Goal: Information Seeking & Learning: Learn about a topic

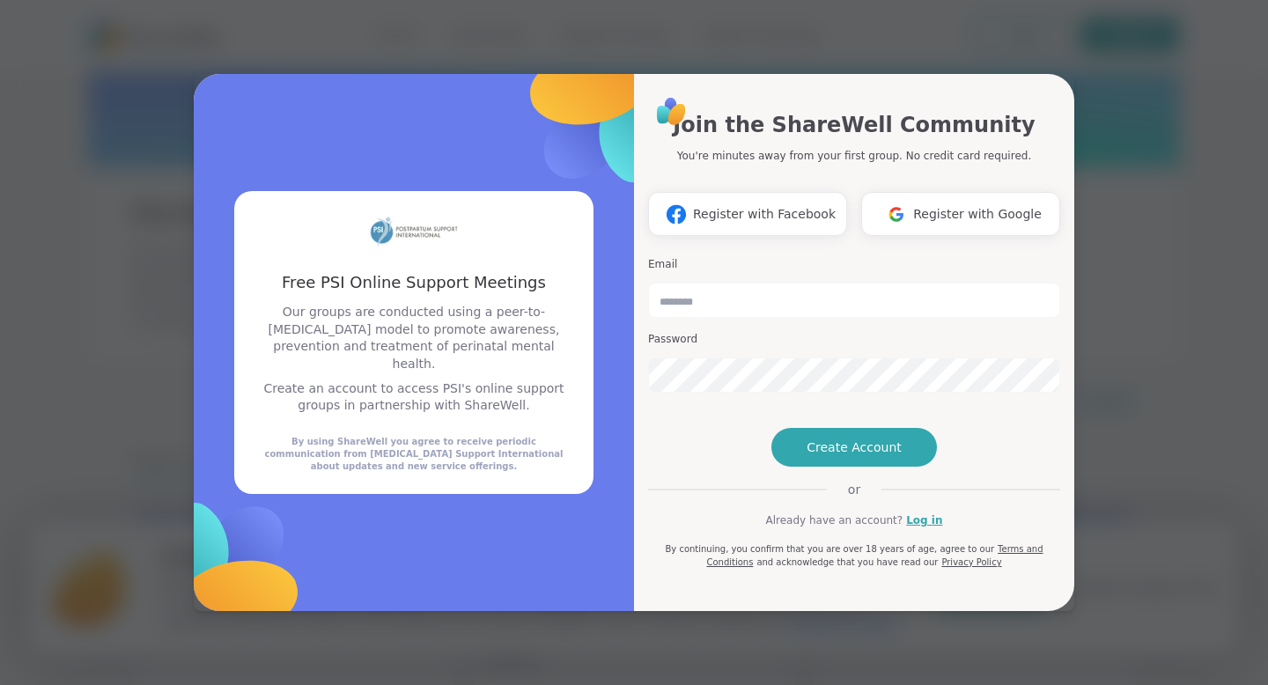
click at [959, 205] on span "Register with Google" at bounding box center [977, 214] width 129 height 18
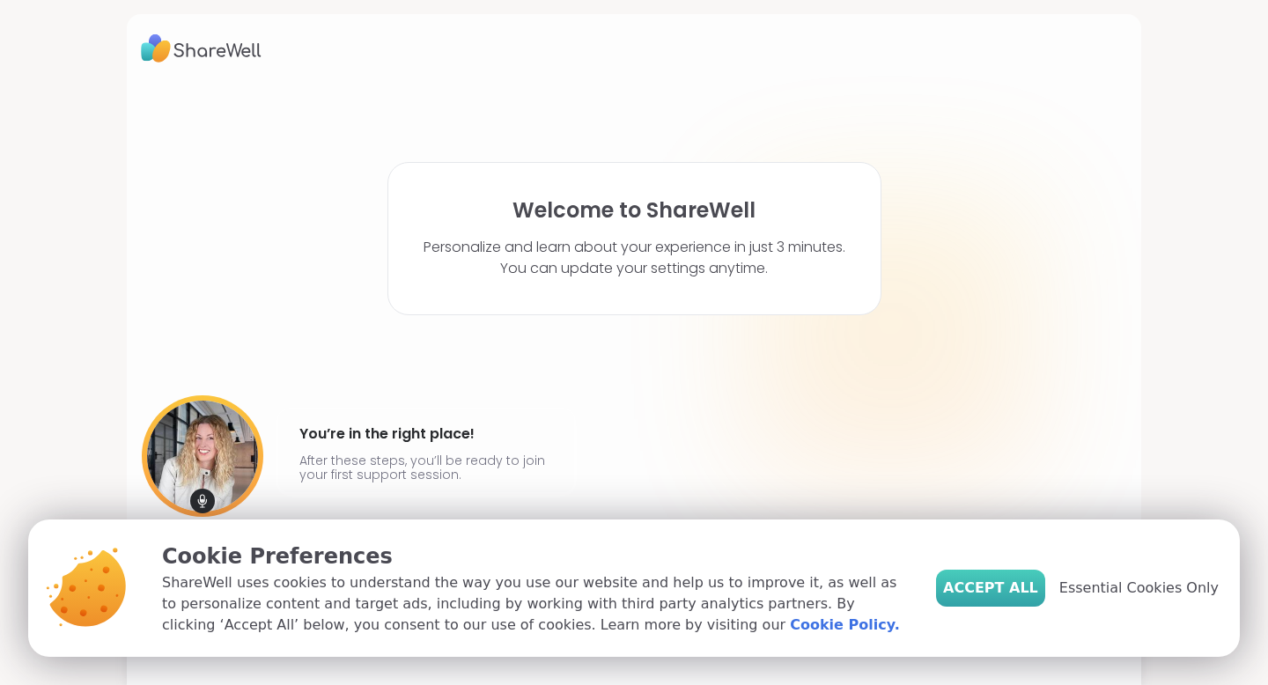
click at [1007, 590] on span "Accept All" at bounding box center [990, 588] width 95 height 21
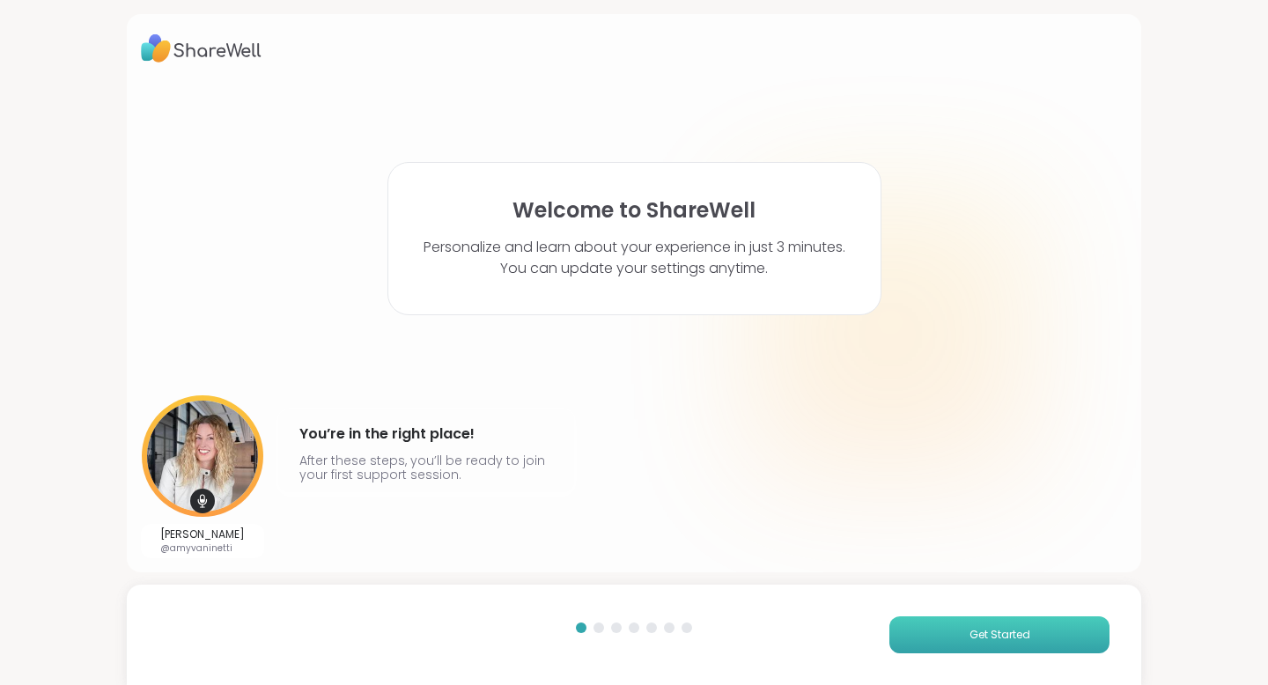
click at [1008, 632] on span "Get Started" at bounding box center [1000, 635] width 61 height 16
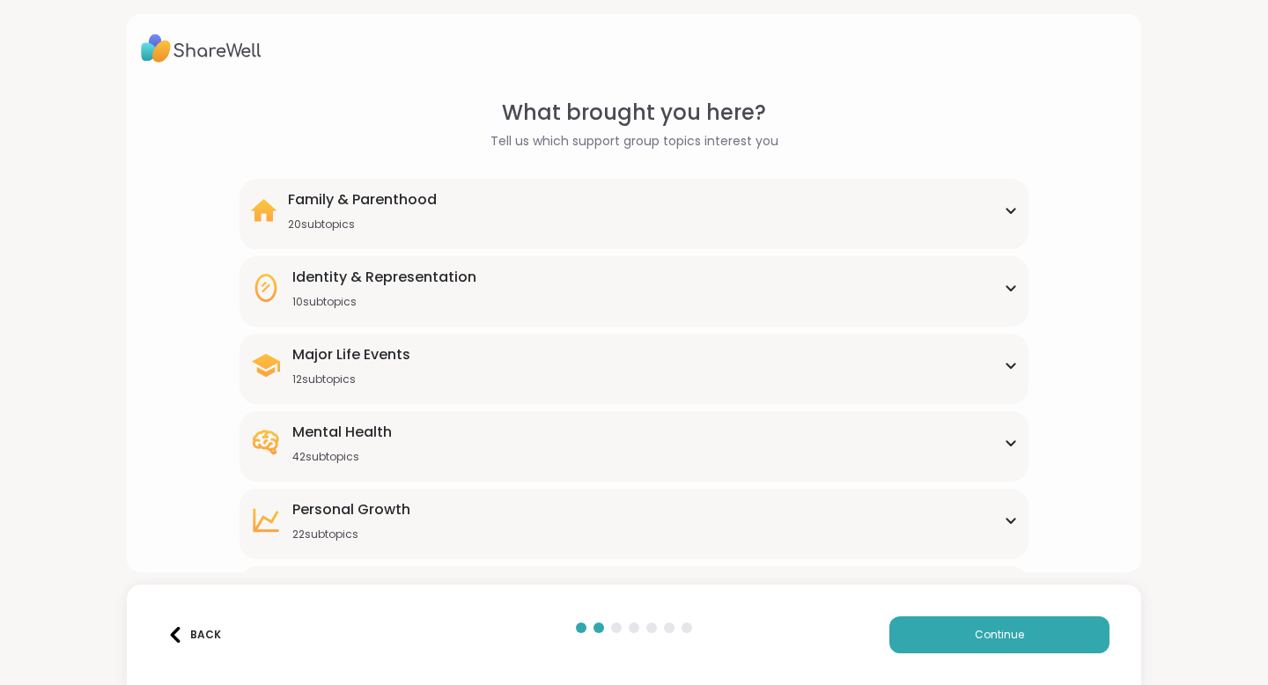
click at [986, 444] on div "Mental Health 42 subtopics" at bounding box center [634, 443] width 768 height 42
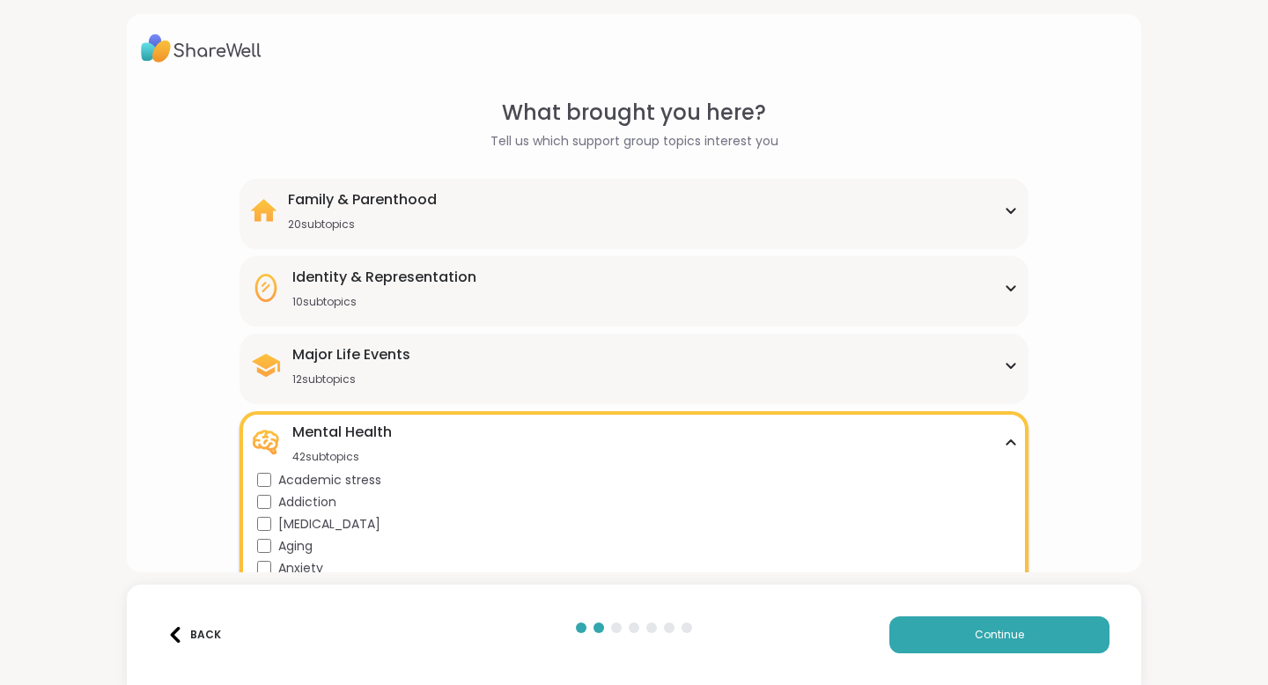
click at [1006, 441] on icon at bounding box center [1011, 443] width 14 height 9
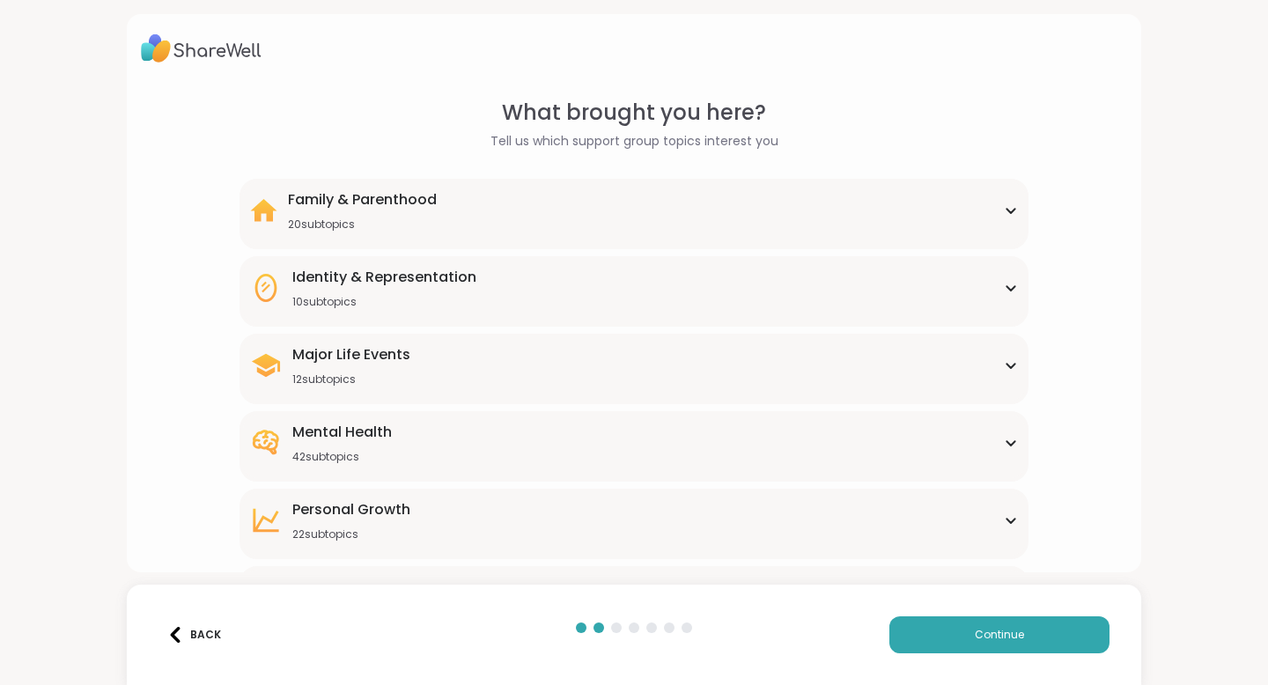
click at [985, 208] on div "Family & Parenthood 20 subtopics" at bounding box center [634, 210] width 768 height 42
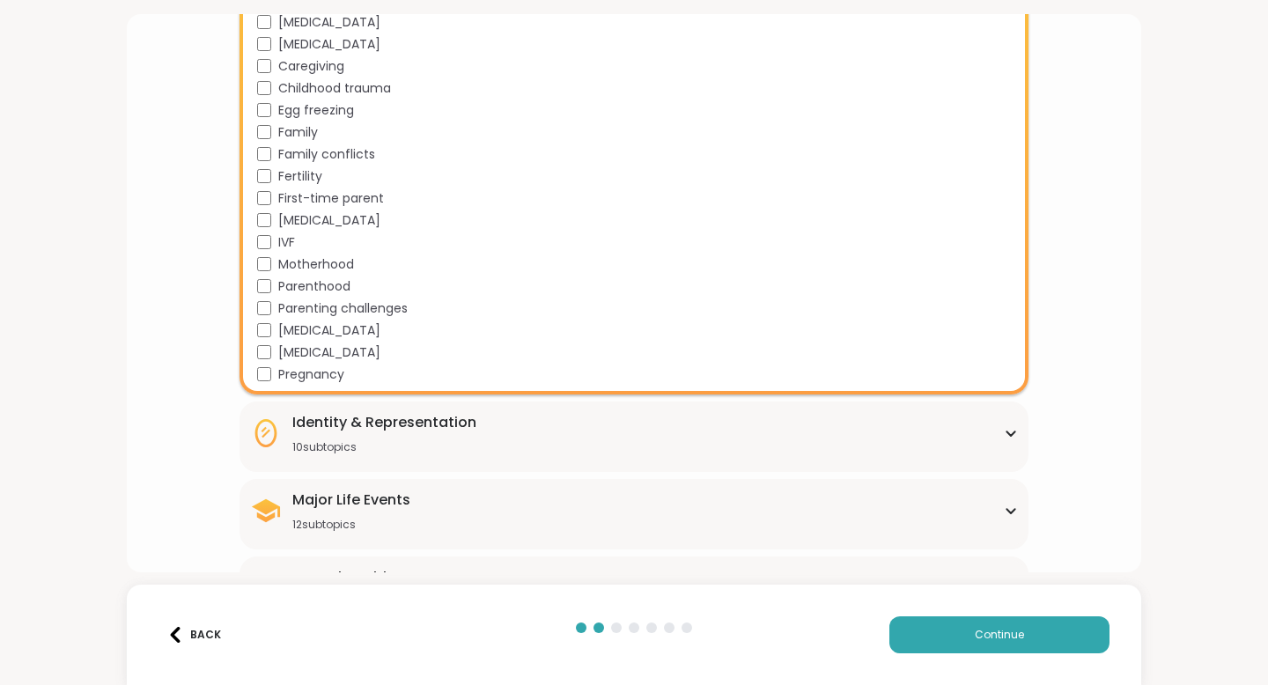
scroll to position [304, 0]
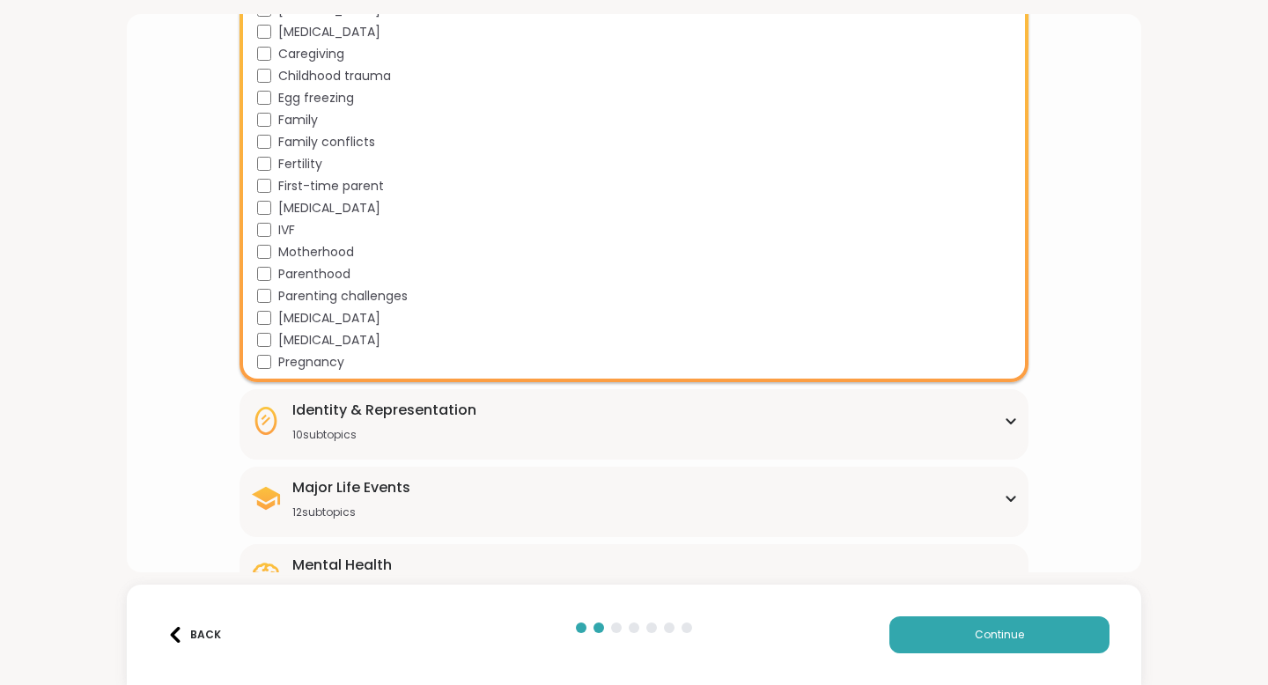
click at [333, 416] on div "Identity & Representation" at bounding box center [384, 410] width 184 height 21
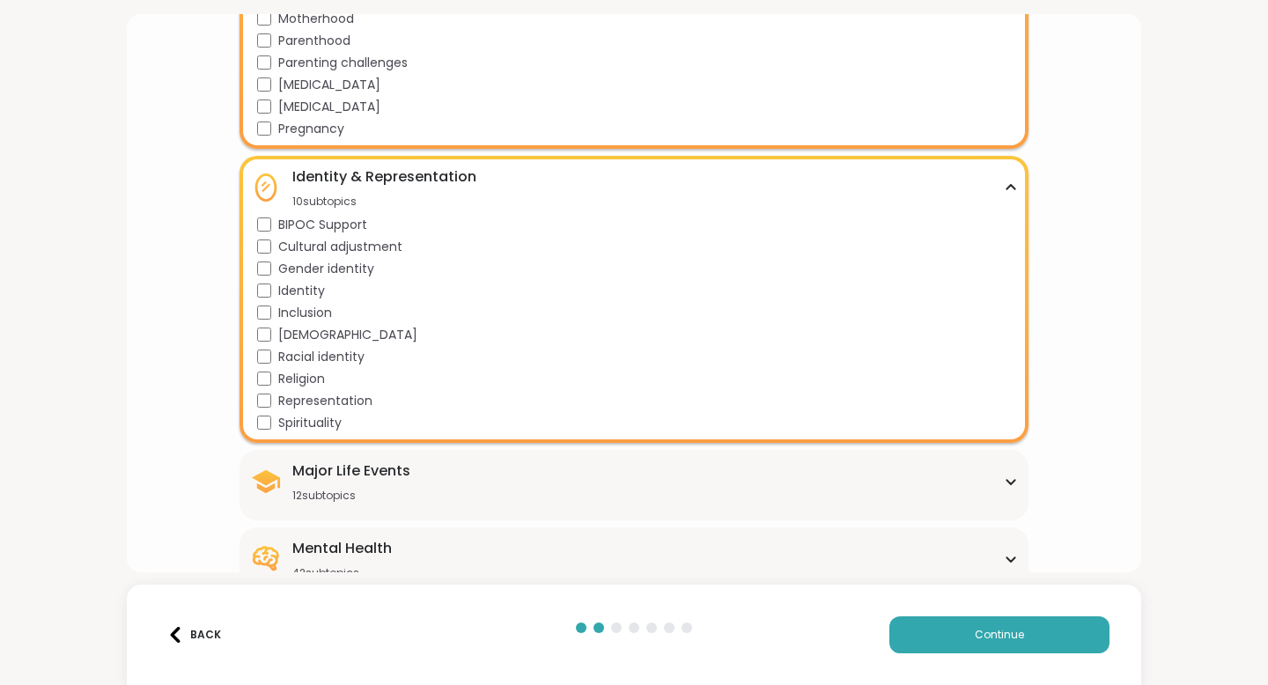
scroll to position [545, 0]
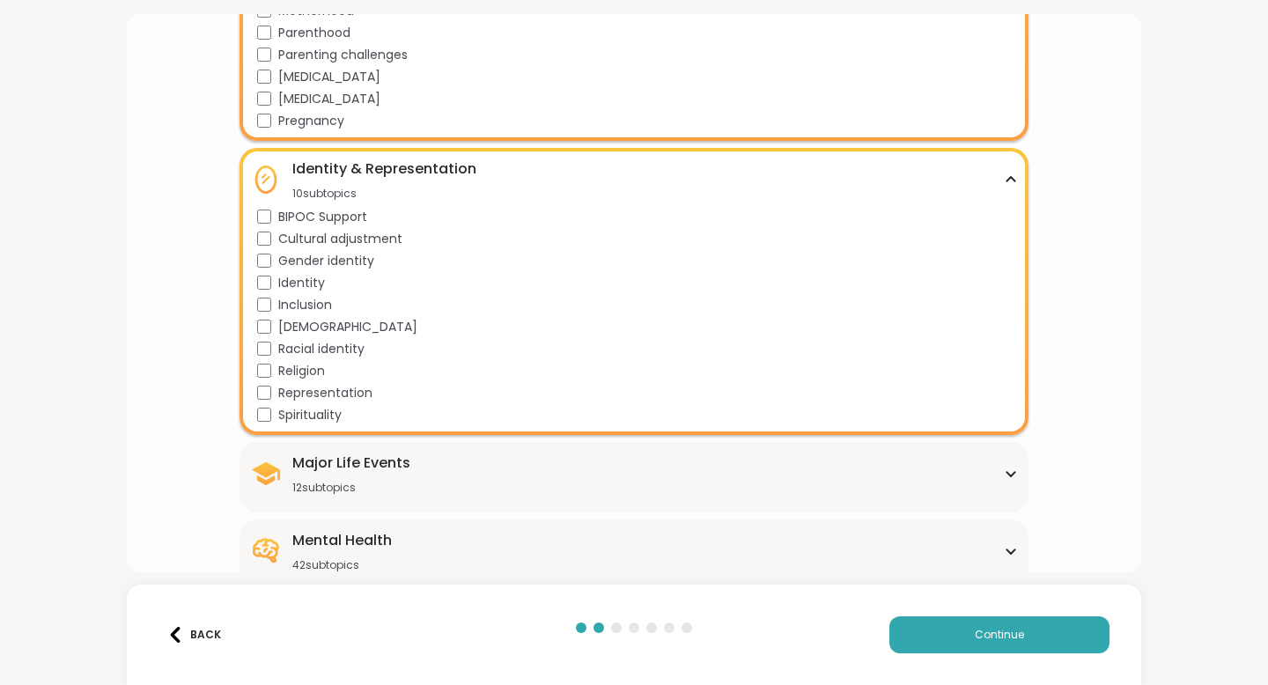
click at [350, 476] on div "Major Life Events 12 subtopics" at bounding box center [351, 474] width 118 height 42
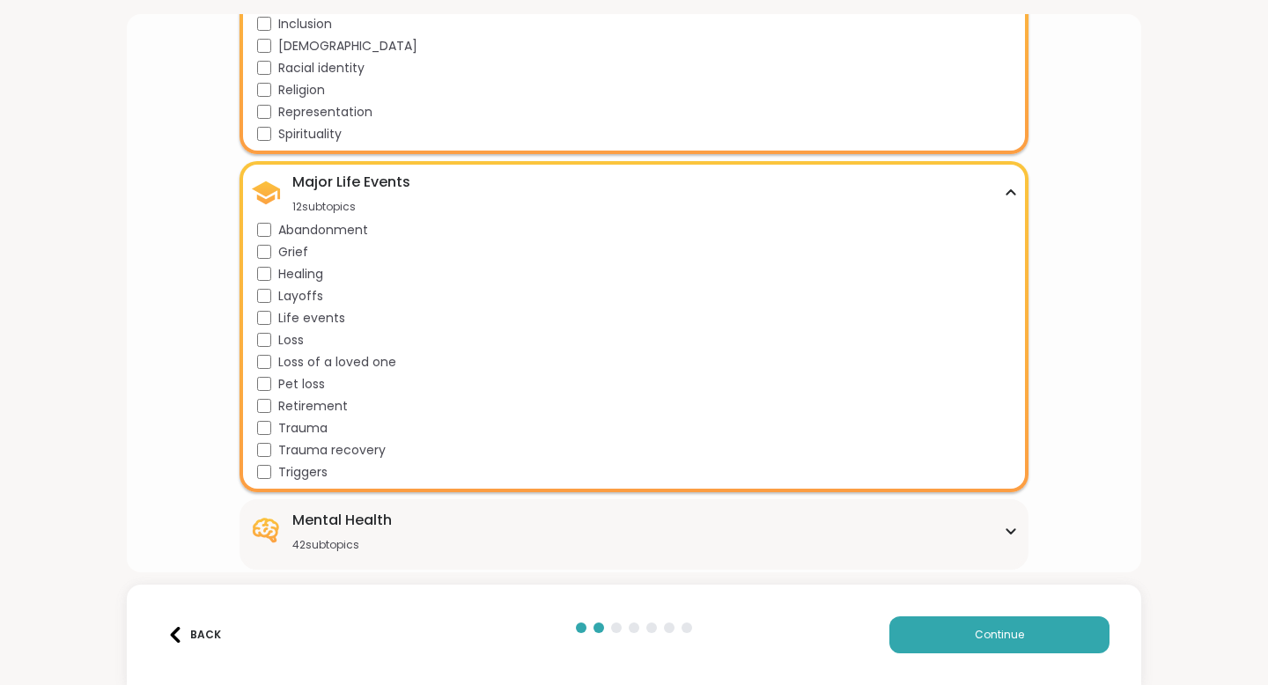
scroll to position [839, 0]
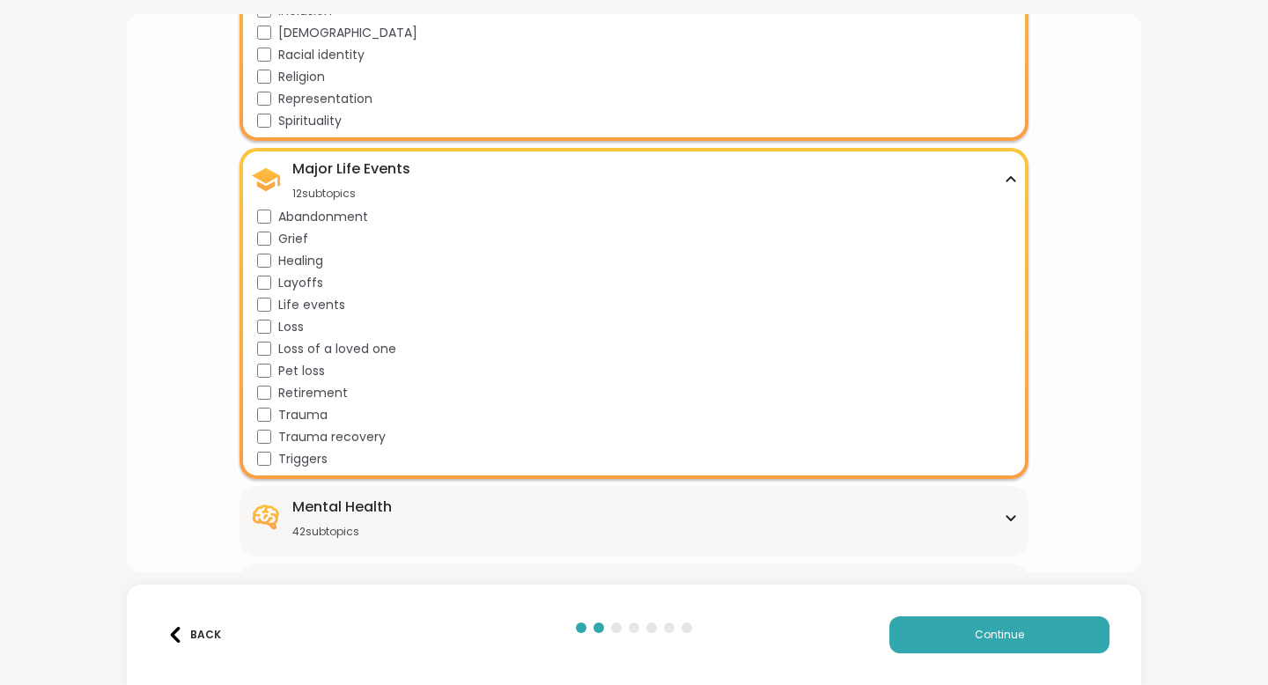
click at [269, 313] on div "Life events" at bounding box center [637, 305] width 761 height 18
click at [271, 373] on div "Pet loss" at bounding box center [637, 371] width 761 height 18
click at [273, 393] on div "Retirement" at bounding box center [637, 393] width 761 height 18
click at [273, 408] on div "Trauma" at bounding box center [637, 415] width 761 height 18
click at [272, 382] on div "Abandonment Grief Healing Layoffs Life events Loss Loss of a loved one Pet loss…" at bounding box center [637, 338] width 761 height 261
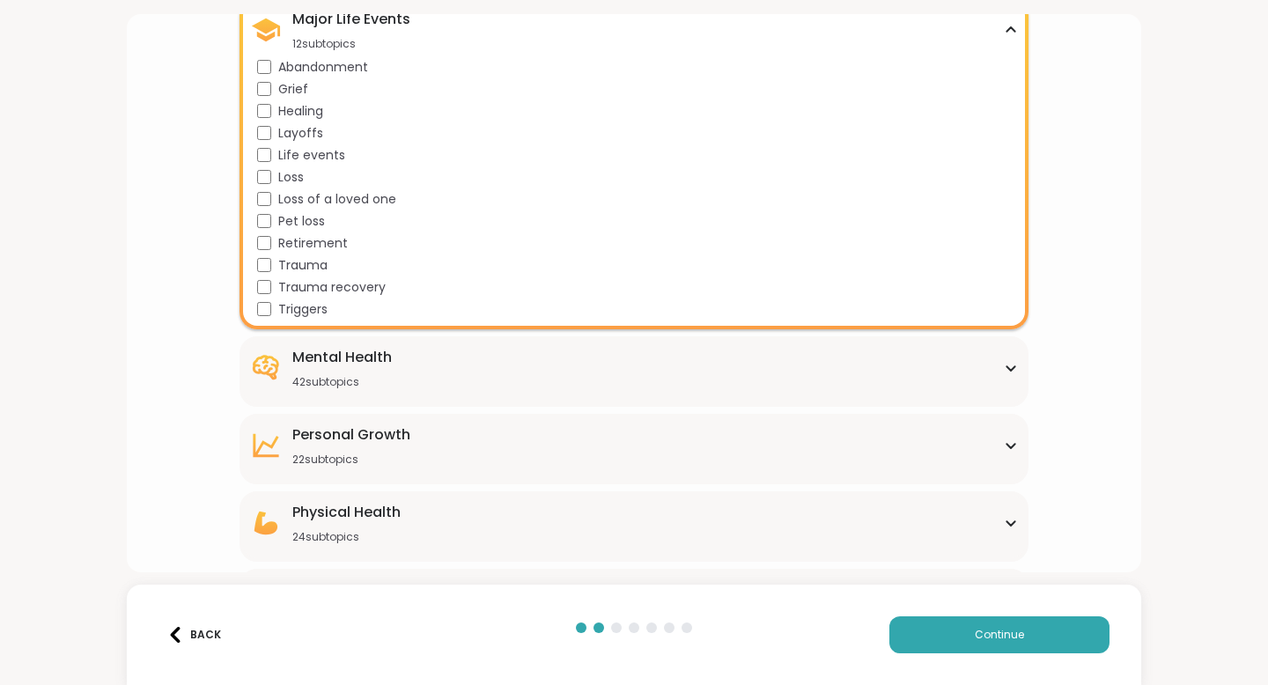
scroll to position [1022, 0]
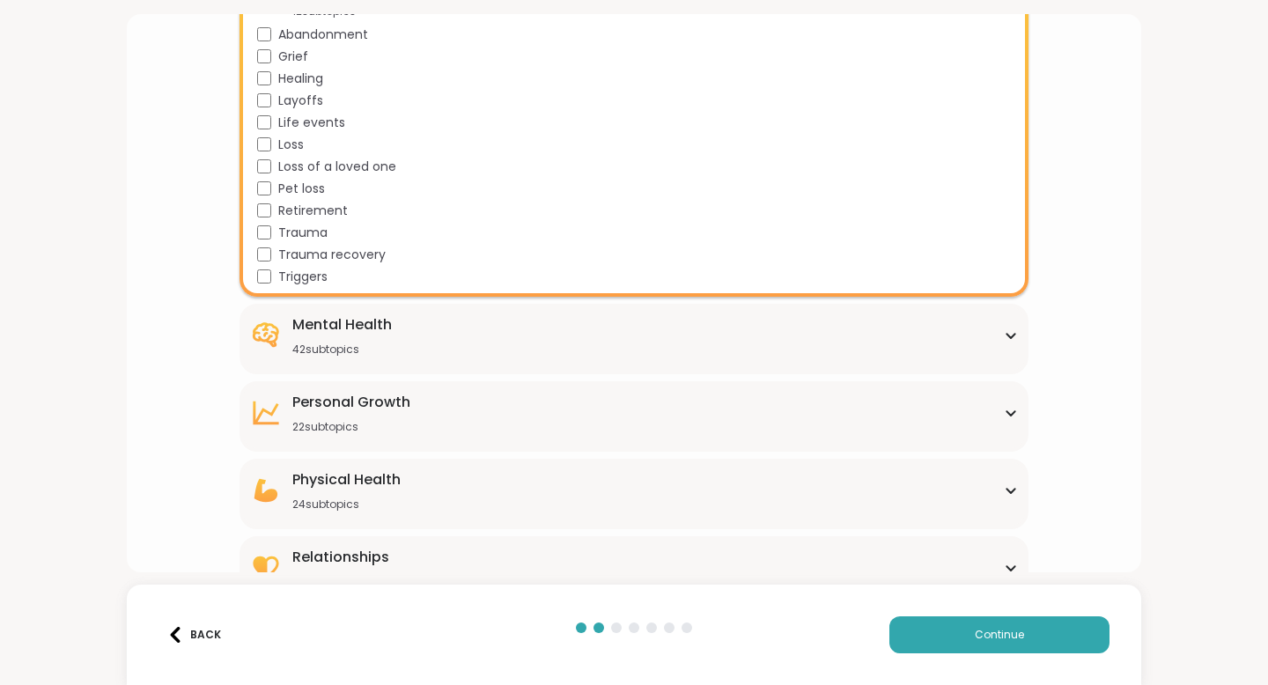
click at [303, 332] on div "Mental Health" at bounding box center [342, 324] width 100 height 21
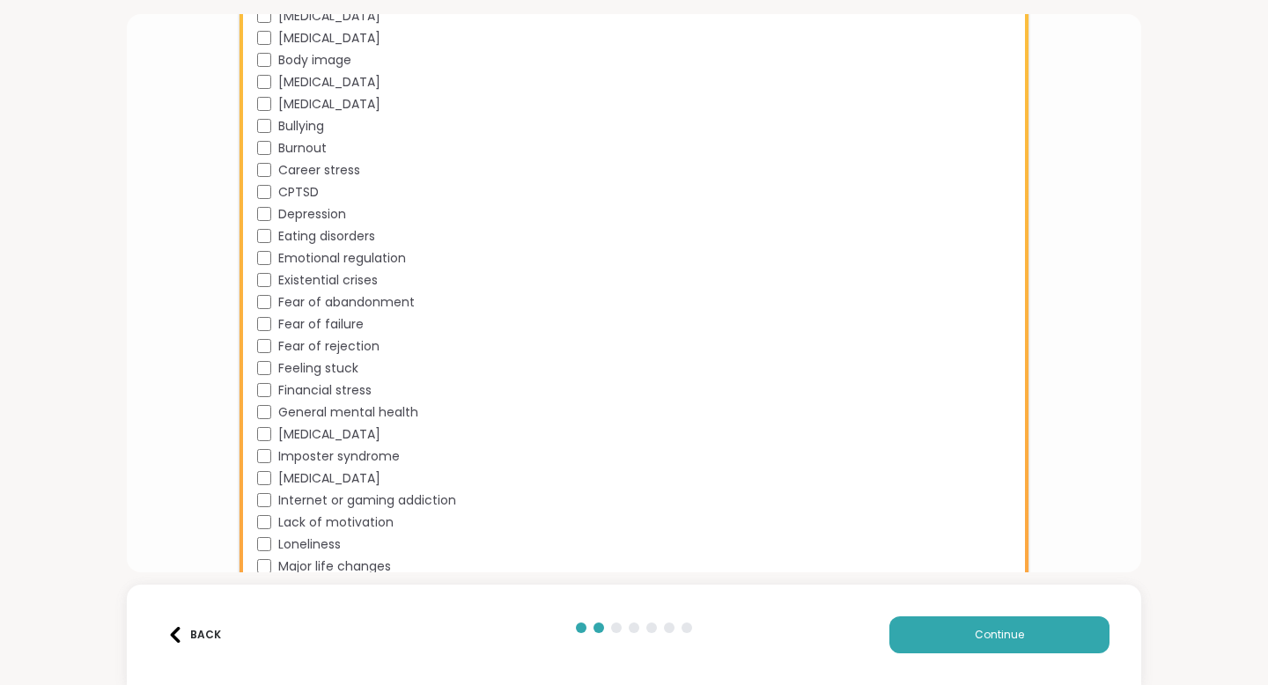
scroll to position [1524, 0]
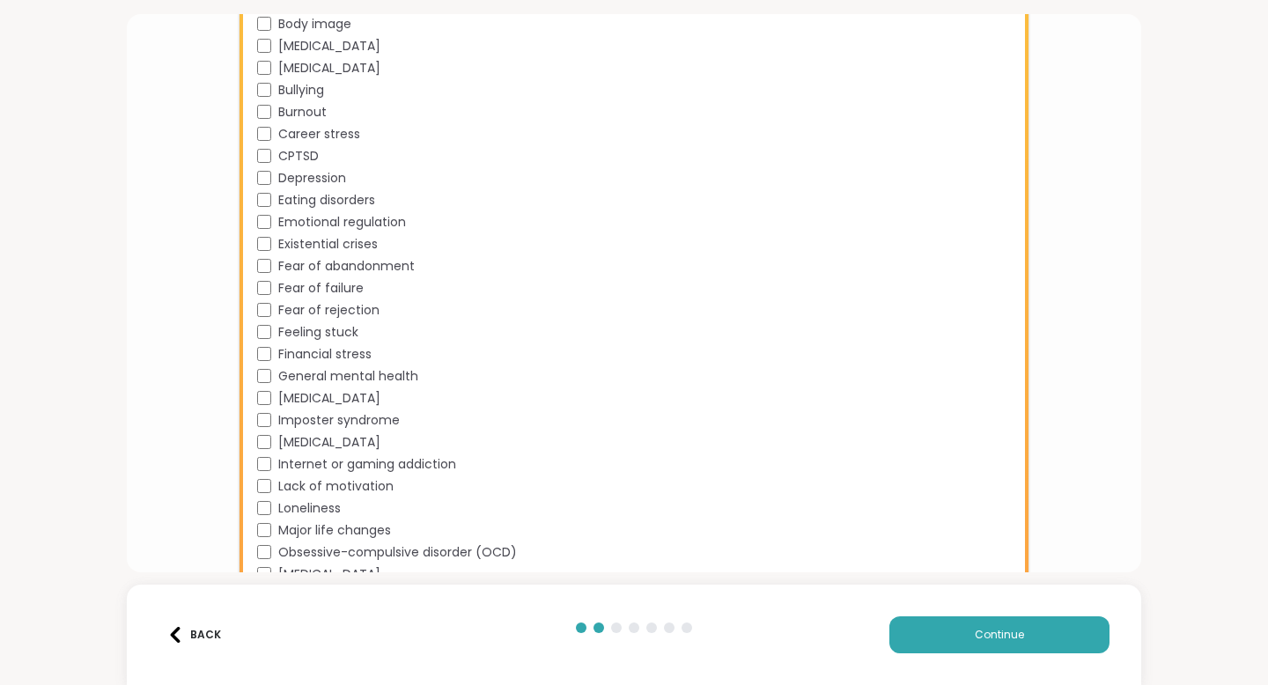
click at [267, 273] on div "Fear of abandonment" at bounding box center [637, 266] width 761 height 18
click at [268, 277] on div "Academic stress Addiction [MEDICAL_DATA] Aging Anxiety [MEDICAL_DATA] [MEDICAL_…" at bounding box center [637, 301] width 761 height 881
click at [265, 277] on div "Academic stress Addiction [MEDICAL_DATA] Aging Anxiety [MEDICAL_DATA] [MEDICAL_…" at bounding box center [637, 301] width 761 height 881
click at [272, 338] on div "Feeling stuck" at bounding box center [637, 332] width 761 height 18
click at [272, 364] on div "Academic stress Addiction [MEDICAL_DATA] Aging Anxiety [MEDICAL_DATA] [MEDICAL_…" at bounding box center [637, 301] width 761 height 881
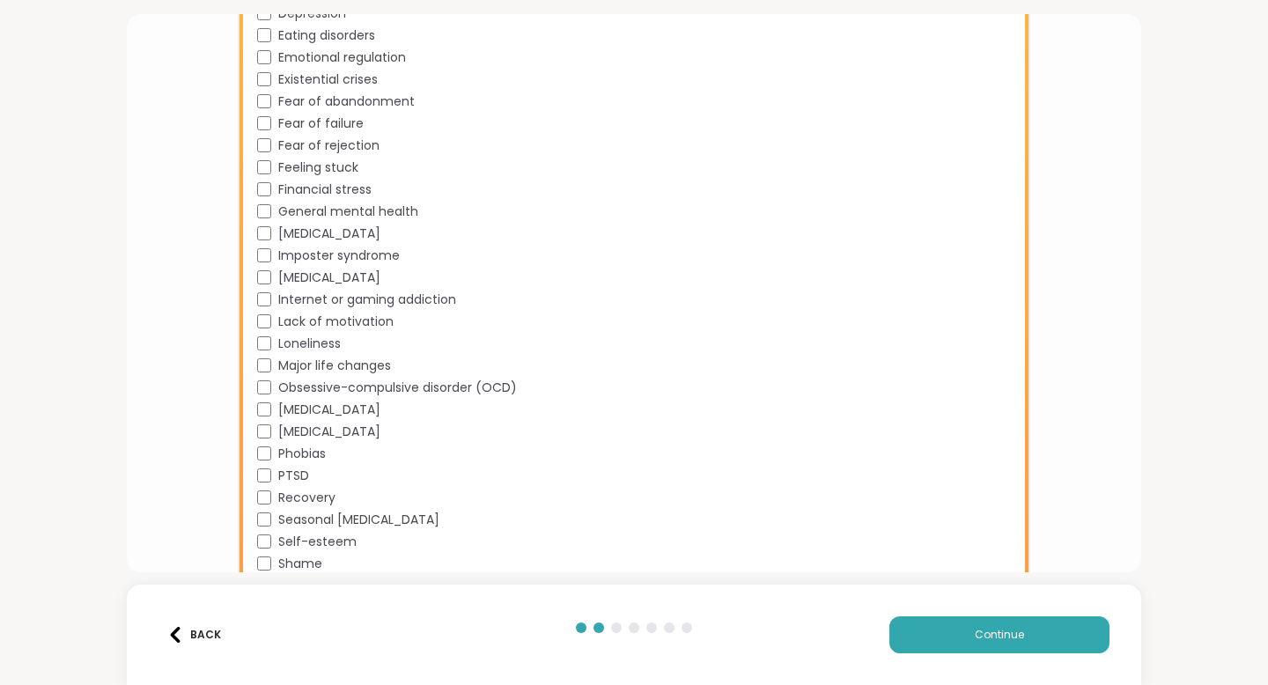
scroll to position [1685, 0]
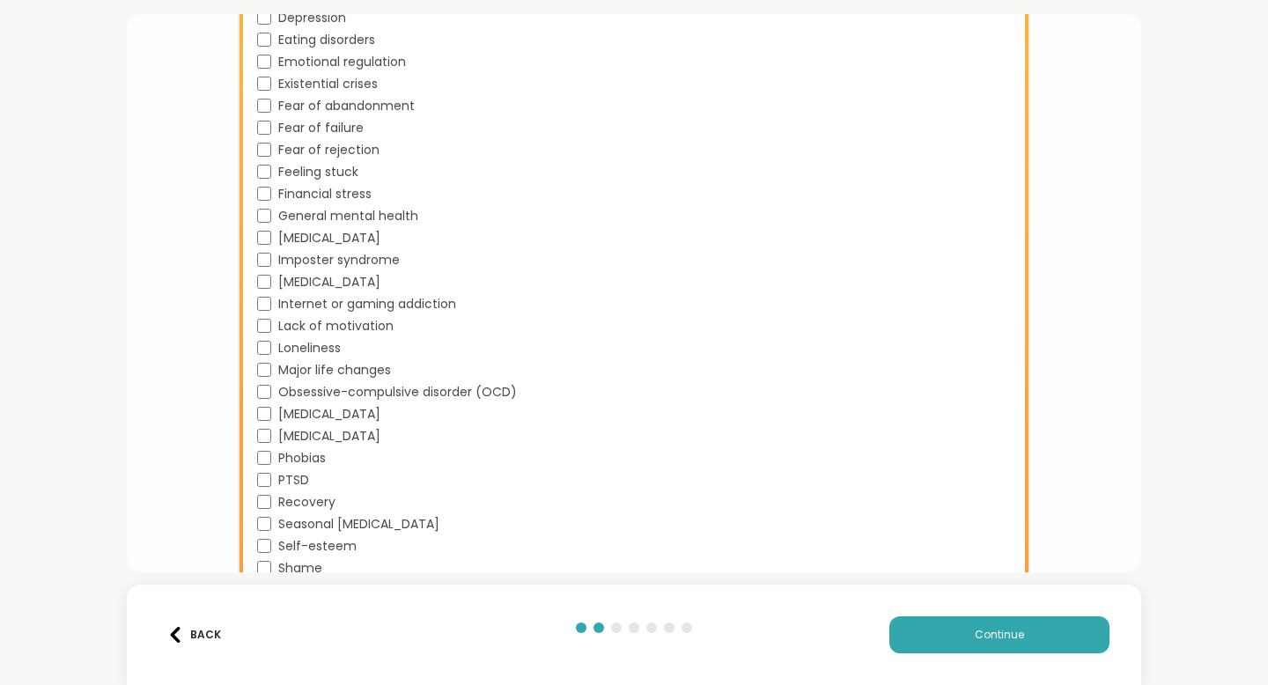
click at [322, 220] on span "General mental health" at bounding box center [348, 216] width 140 height 18
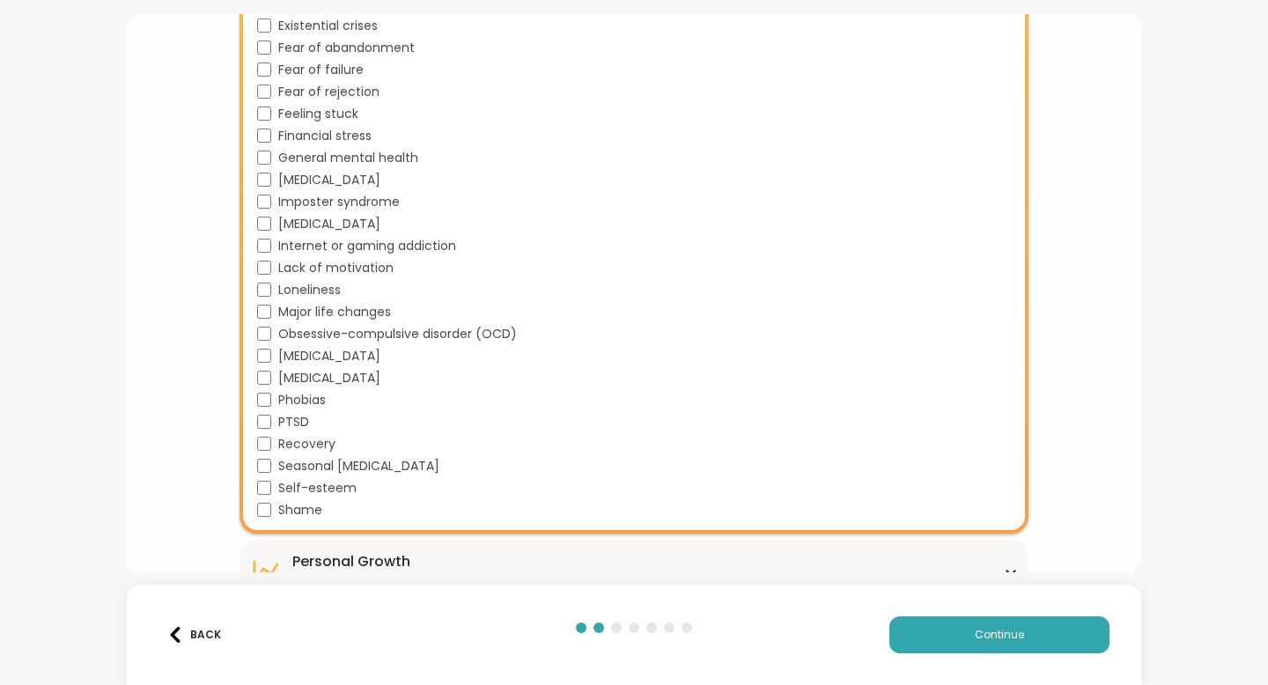
scroll to position [1744, 0]
click at [319, 224] on span "[MEDICAL_DATA]" at bounding box center [329, 223] width 102 height 18
click at [340, 206] on span "Imposter syndrome" at bounding box center [339, 201] width 122 height 18
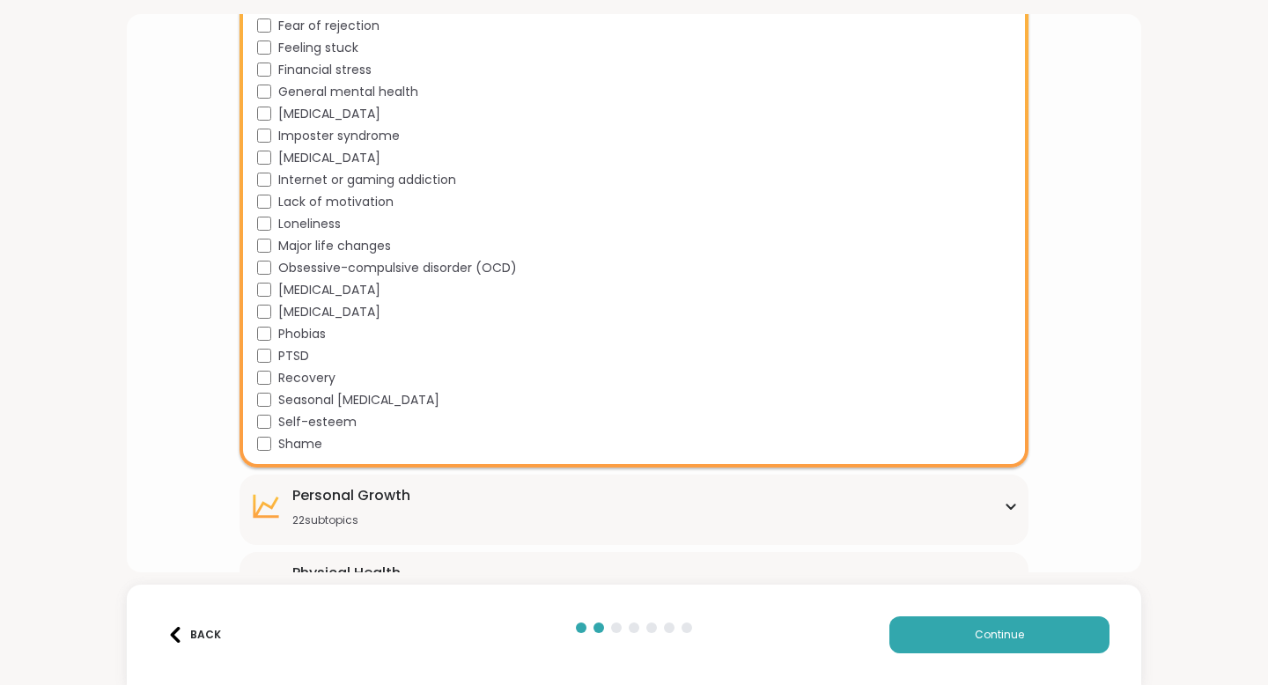
scroll to position [1828, 0]
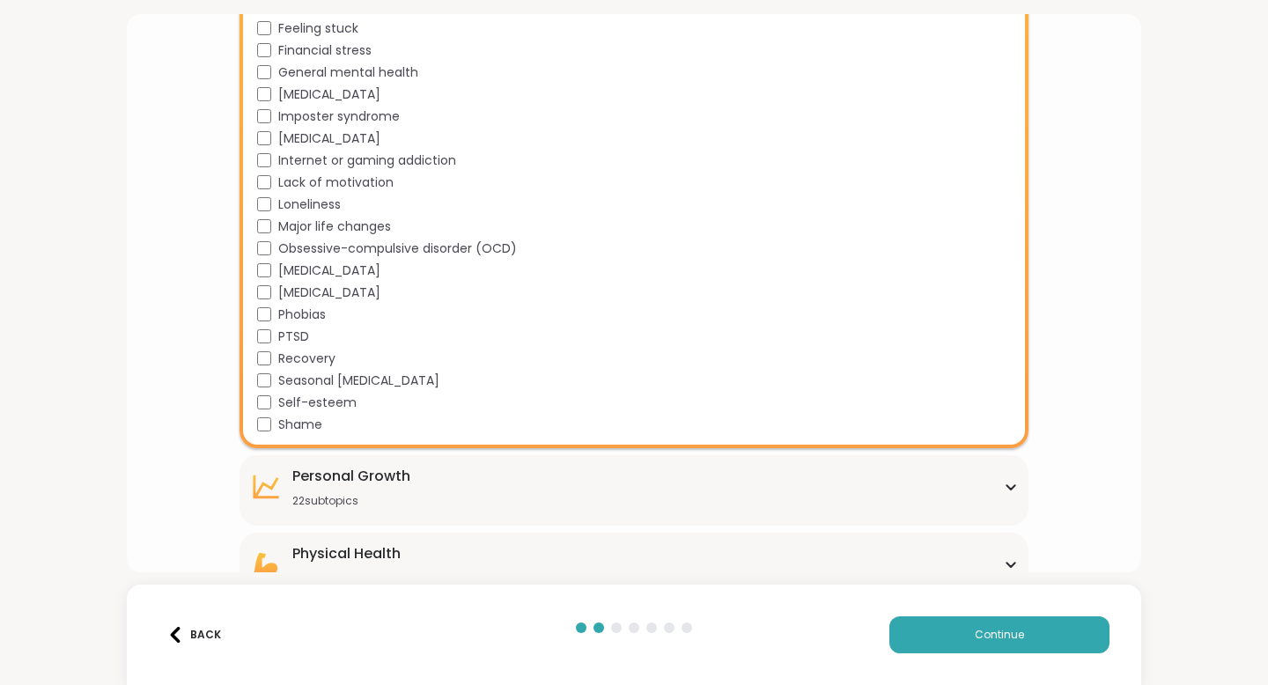
click at [344, 174] on span "Lack of motivation" at bounding box center [335, 182] width 115 height 18
click at [335, 199] on span "Loneliness" at bounding box center [309, 204] width 63 height 18
click at [343, 231] on span "Major life changes" at bounding box center [334, 227] width 113 height 18
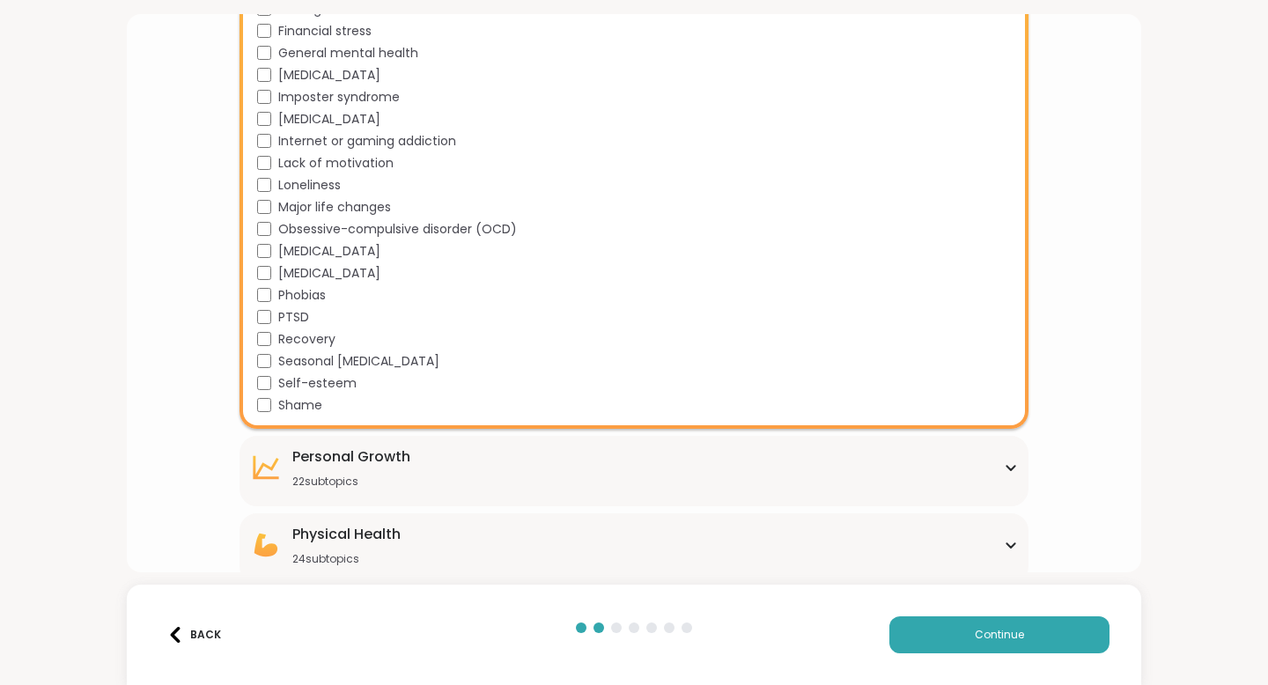
click at [341, 270] on span "[MEDICAL_DATA]" at bounding box center [329, 273] width 102 height 18
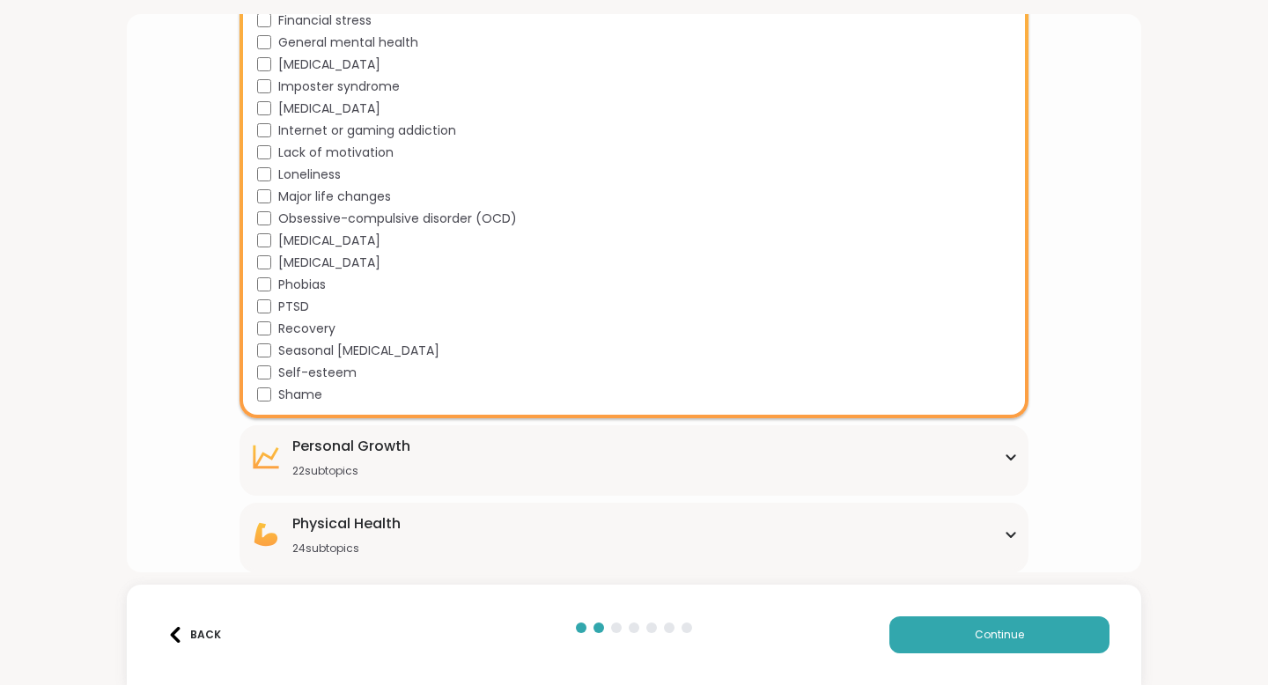
scroll to position [1844, 0]
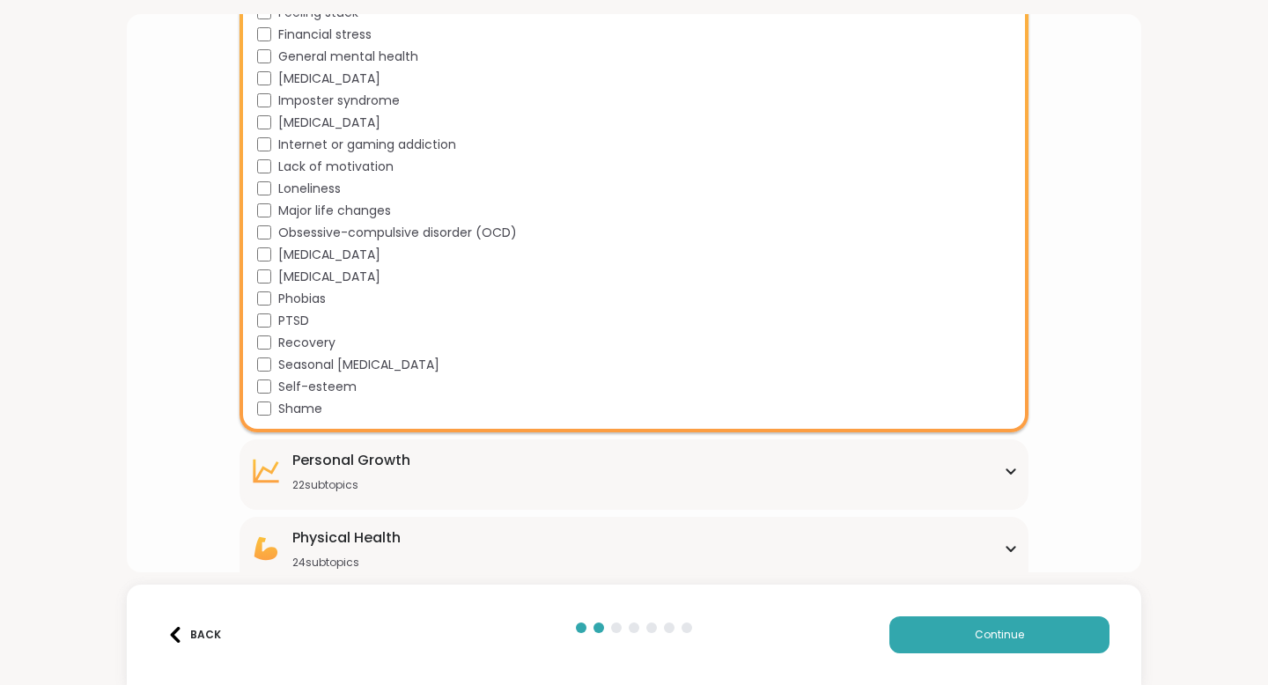
click at [371, 470] on div "Personal Growth" at bounding box center [351, 460] width 118 height 21
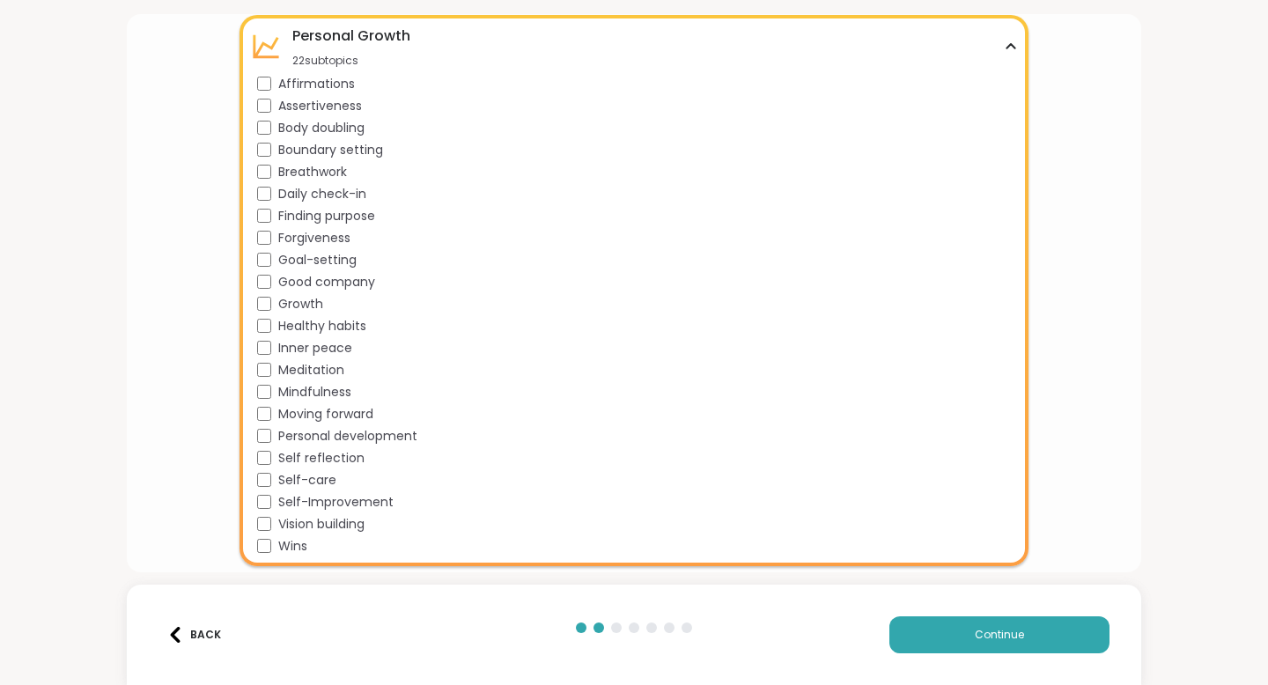
scroll to position [2260, 0]
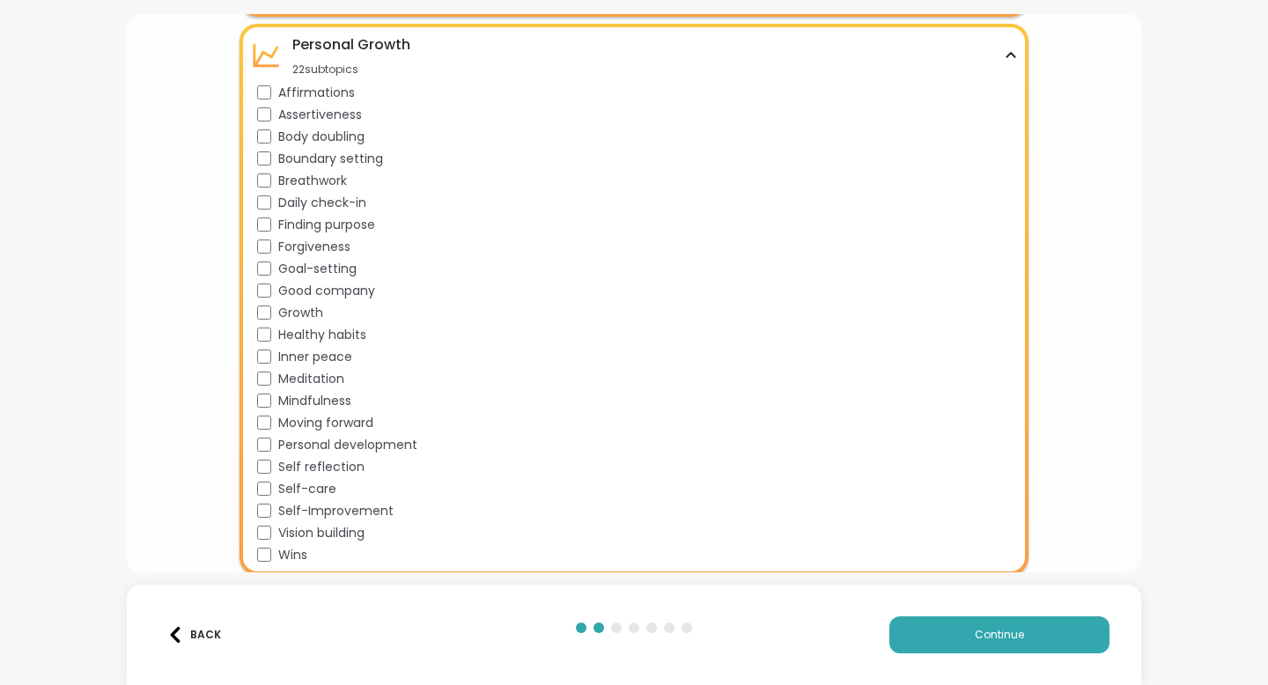
click at [271, 296] on div "Good company" at bounding box center [637, 291] width 761 height 18
click at [271, 310] on div "Growth" at bounding box center [637, 313] width 761 height 18
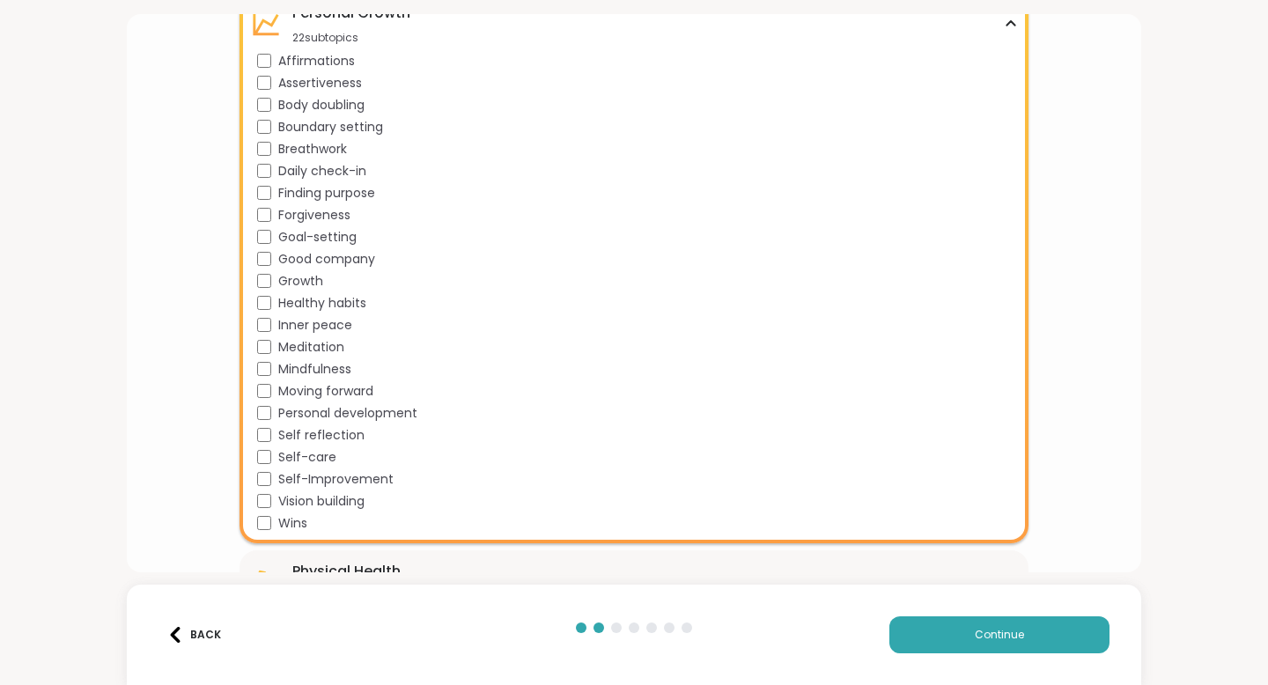
scroll to position [2301, 0]
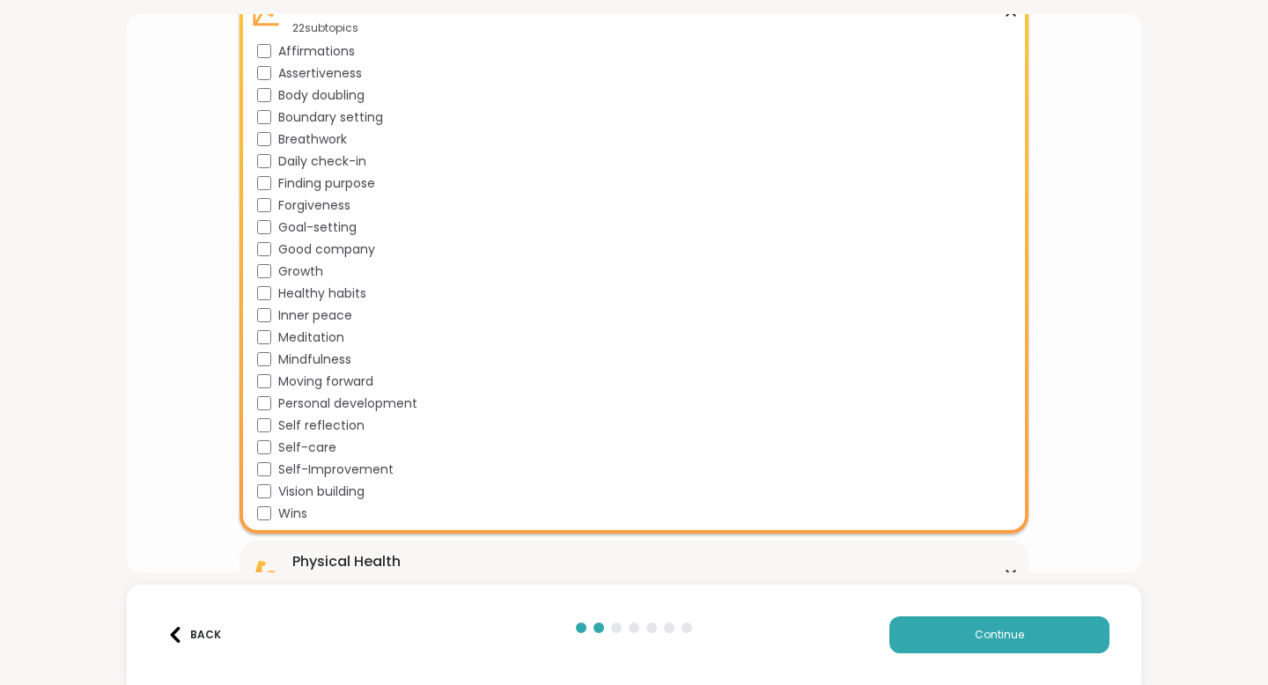
click at [271, 343] on div "Meditation" at bounding box center [637, 337] width 761 height 18
click at [271, 362] on div "Mindfulness" at bounding box center [637, 359] width 761 height 18
click at [271, 385] on div "Moving forward" at bounding box center [637, 381] width 761 height 18
click at [274, 400] on div "Personal development" at bounding box center [637, 404] width 761 height 18
click at [273, 429] on div "Self reflection" at bounding box center [637, 426] width 761 height 18
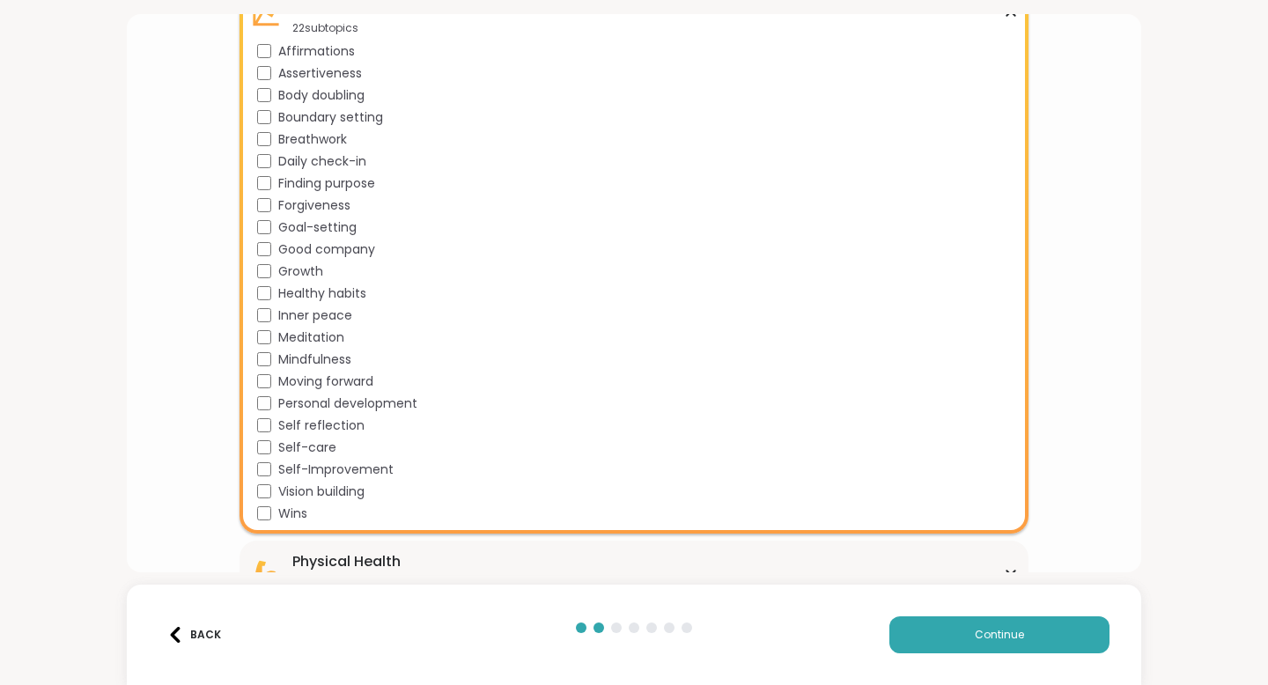
click at [270, 478] on div "Self-Improvement" at bounding box center [637, 470] width 761 height 18
click at [272, 490] on div "Vision building" at bounding box center [637, 492] width 761 height 18
click at [272, 524] on div "[MEDICAL_DATA] 22 subtopics Affirmations Assertiveness Body doubling Boundary s…" at bounding box center [634, 257] width 789 height 551
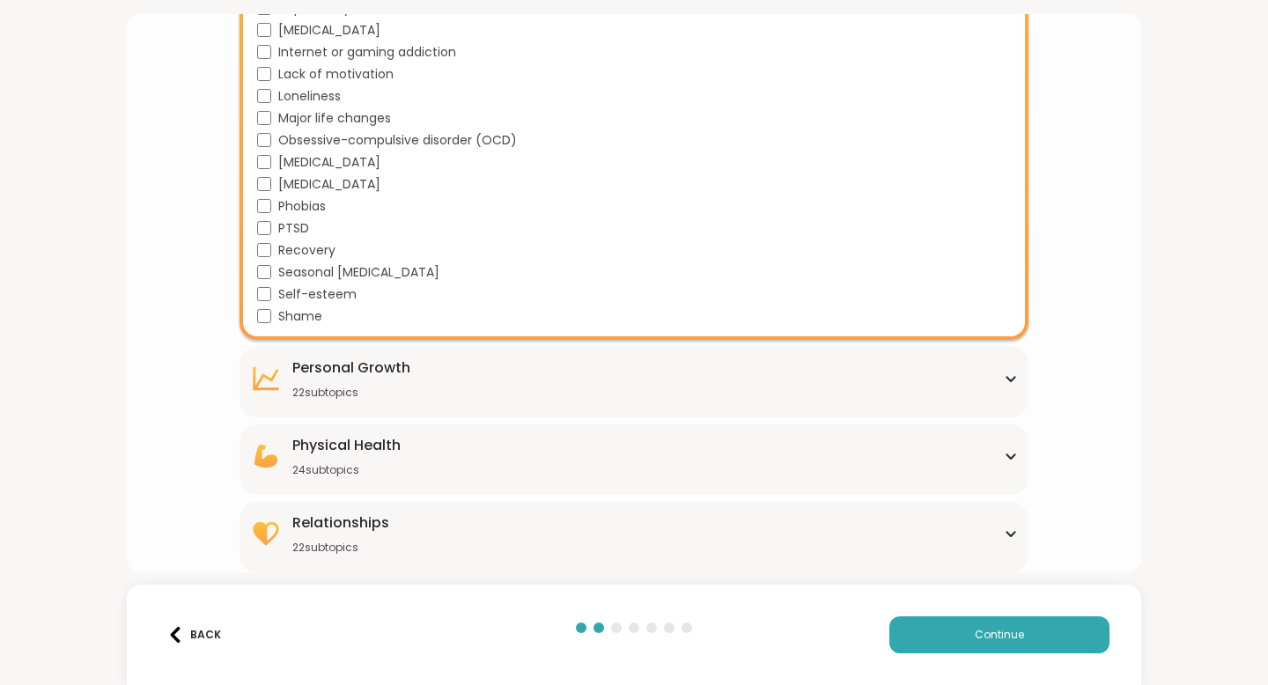
scroll to position [1936, 0]
click at [286, 378] on div "[MEDICAL_DATA] 22 subtopics" at bounding box center [634, 379] width 768 height 42
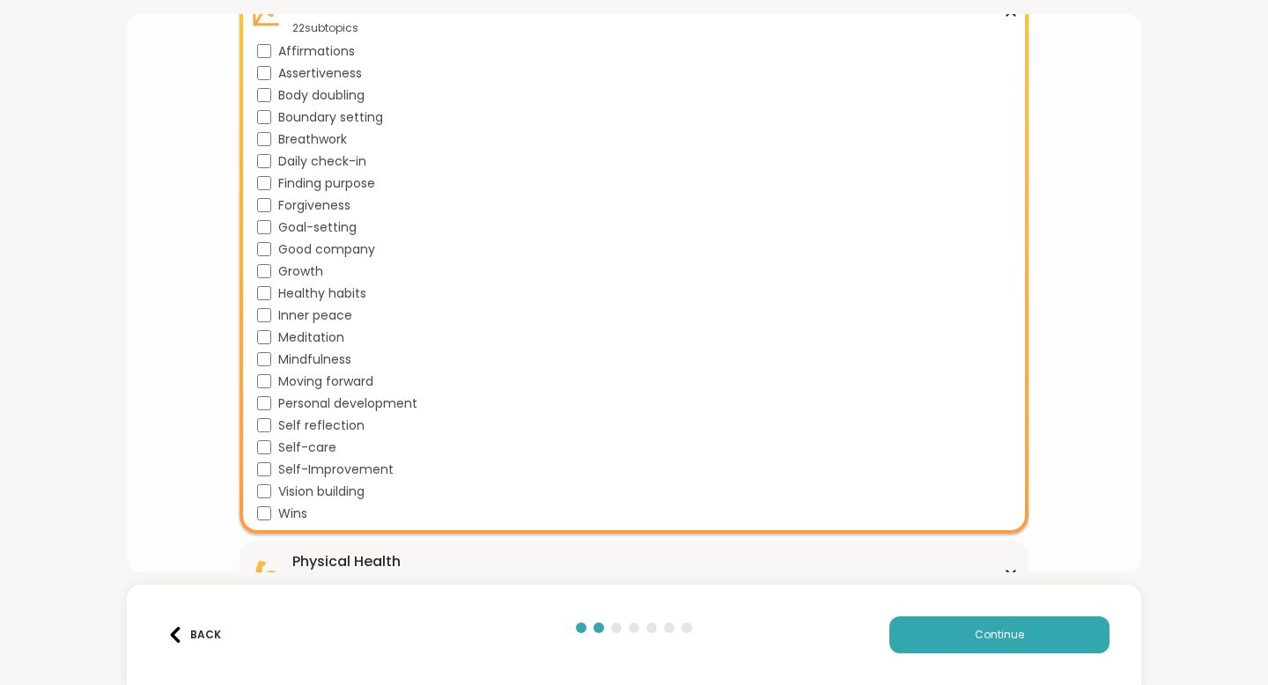
click at [272, 517] on div "Wins" at bounding box center [637, 514] width 761 height 18
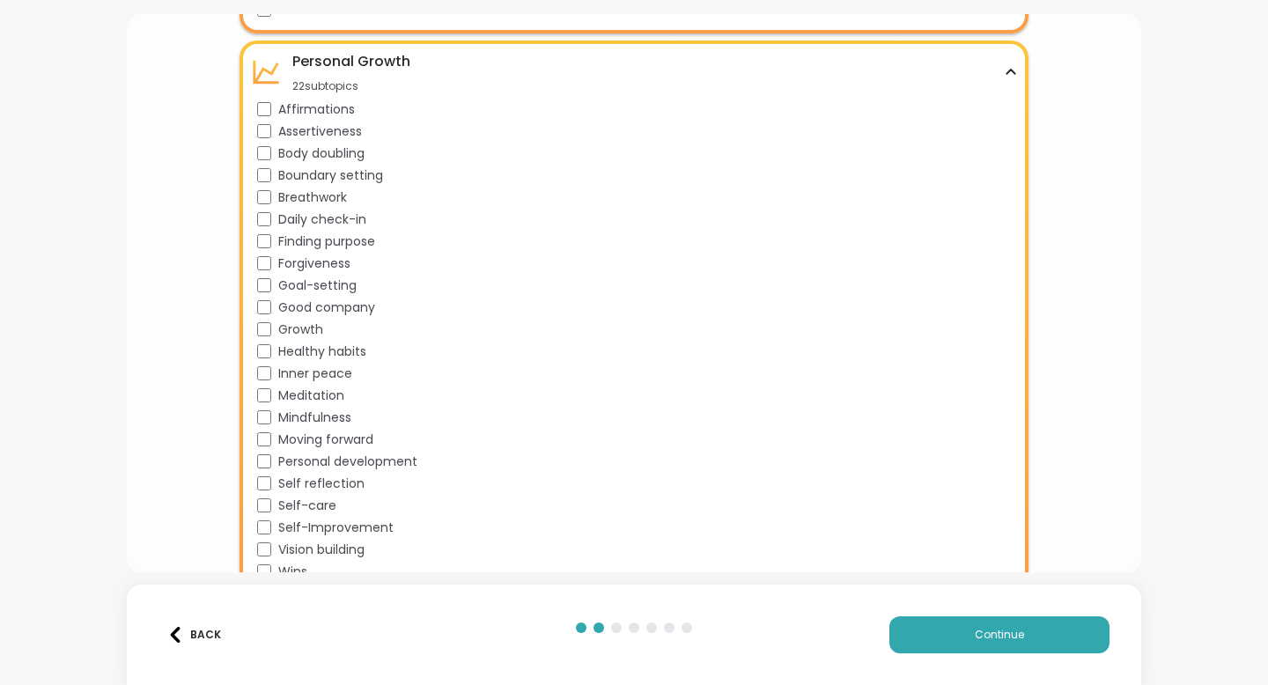
scroll to position [2177, 0]
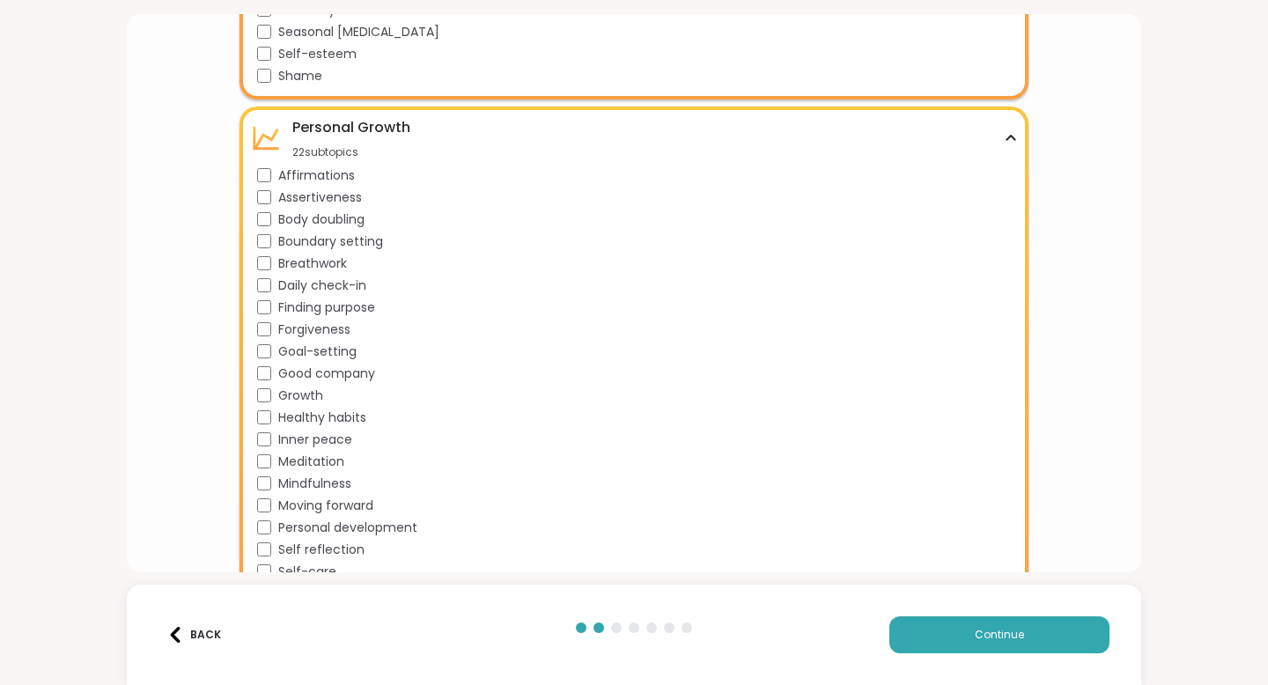
click at [424, 181] on div "Affirmations" at bounding box center [637, 175] width 761 height 18
click at [271, 203] on div "Assertiveness" at bounding box center [637, 197] width 761 height 18
click at [271, 175] on div "Affirmations" at bounding box center [637, 175] width 761 height 18
click at [311, 223] on span "Body doubling" at bounding box center [321, 219] width 86 height 18
click at [374, 219] on div "Body doubling" at bounding box center [637, 219] width 761 height 18
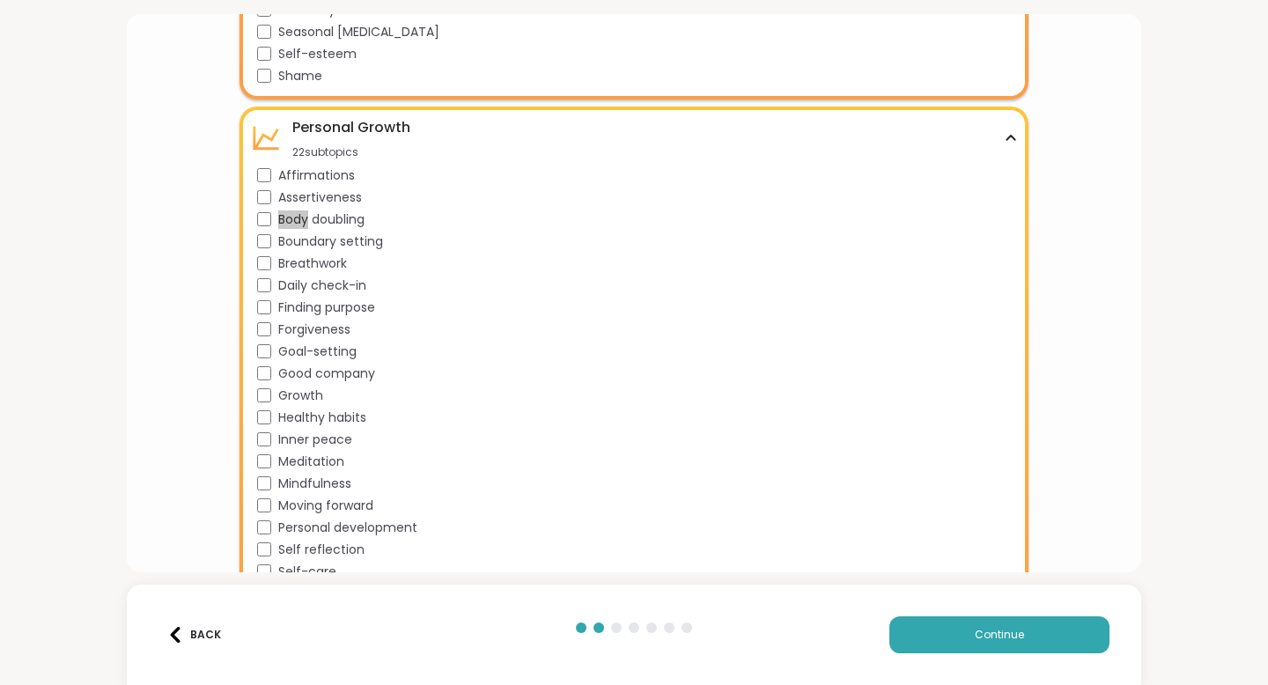
drag, startPoint x: 281, startPoint y: 220, endPoint x: 414, endPoint y: 11, distance: 248.2
click at [0, 0] on div "What brought you here? Tell us which support group topics interest you Family &…" at bounding box center [634, 342] width 1268 height 685
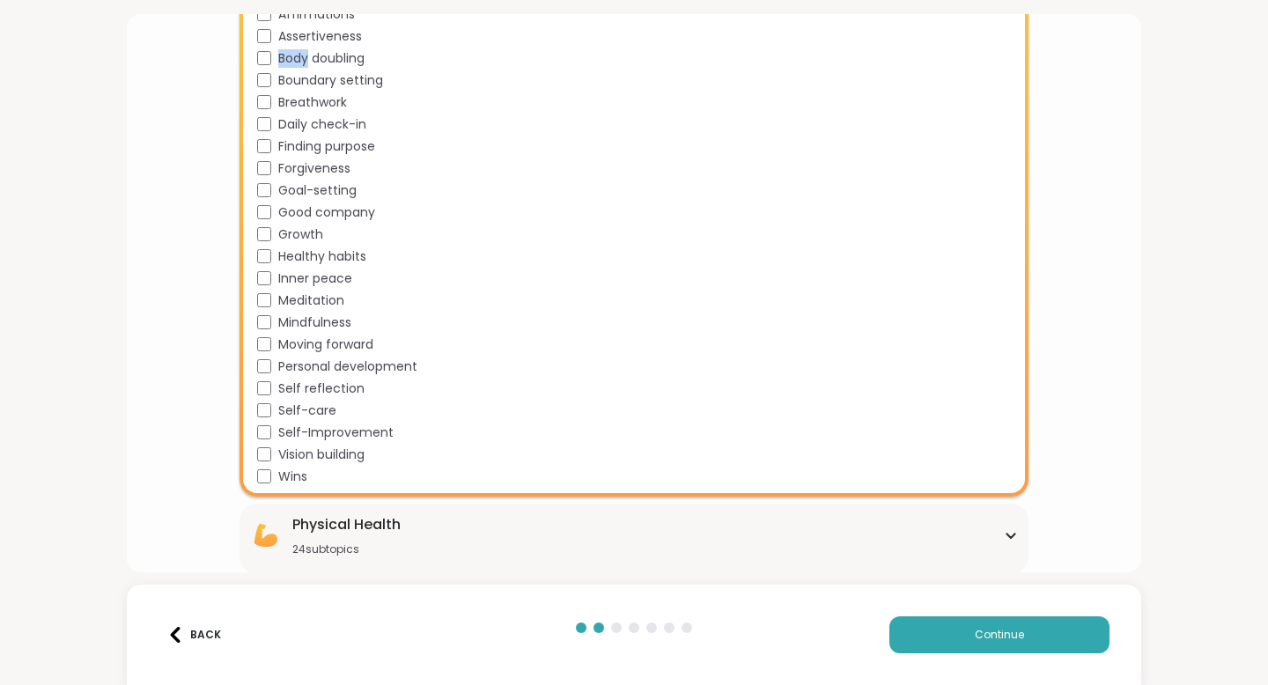
scroll to position [2417, 0]
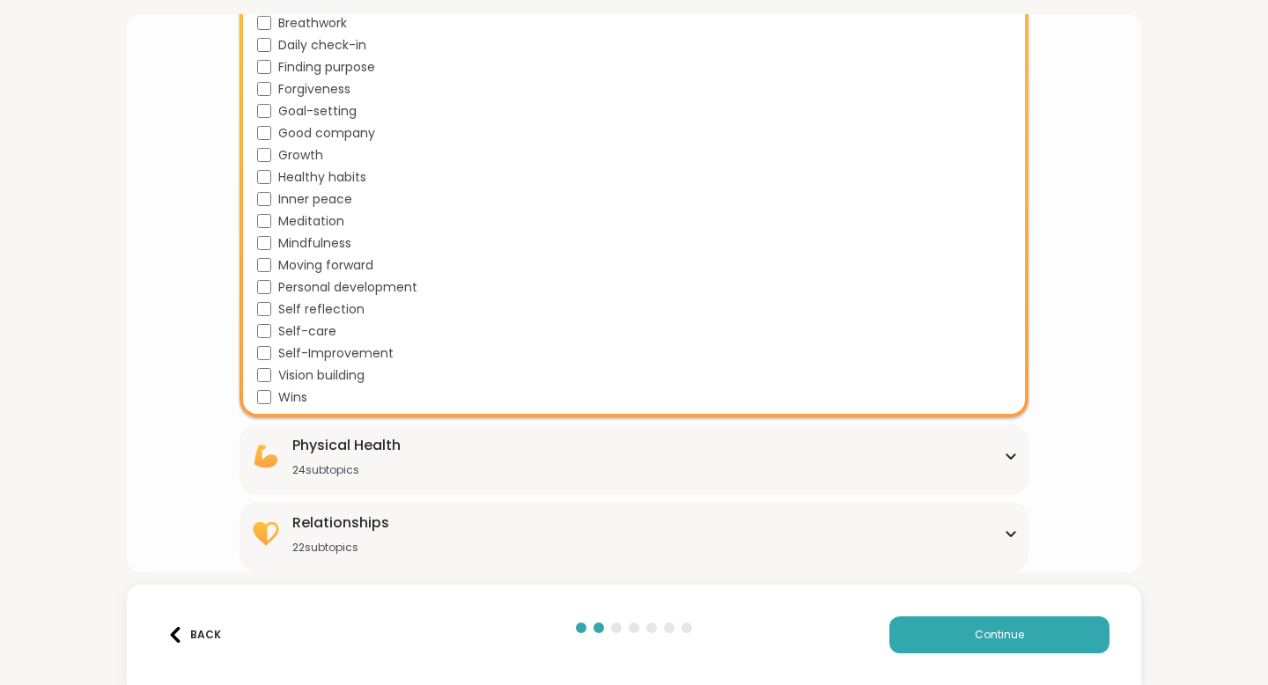
click at [498, 470] on div "Physical Health 24 subtopics" at bounding box center [634, 456] width 768 height 42
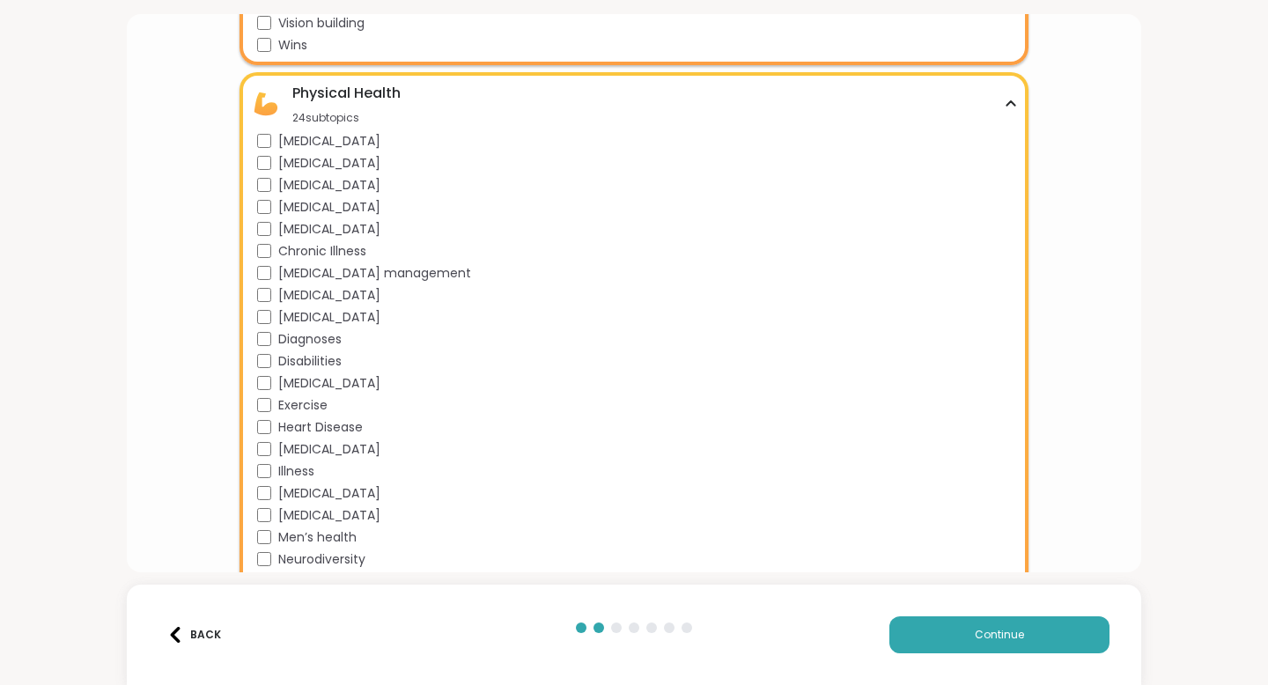
scroll to position [2756, 0]
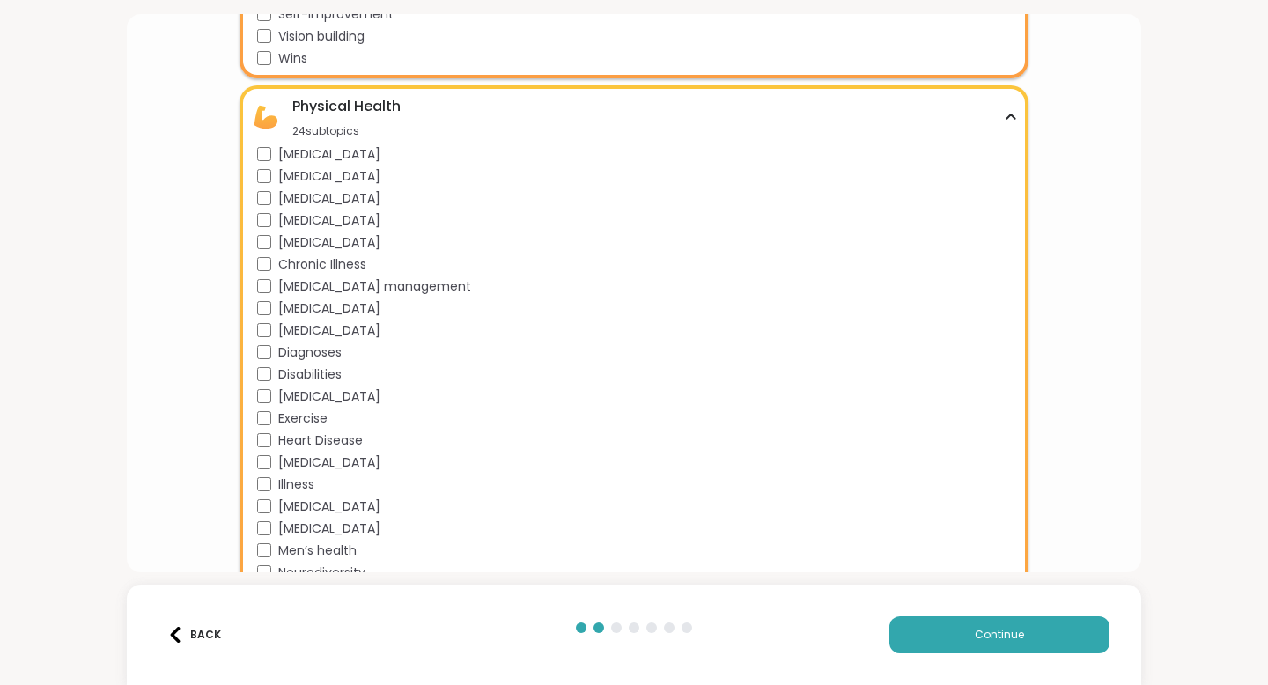
click at [308, 417] on span "Exercise" at bounding box center [302, 418] width 49 height 18
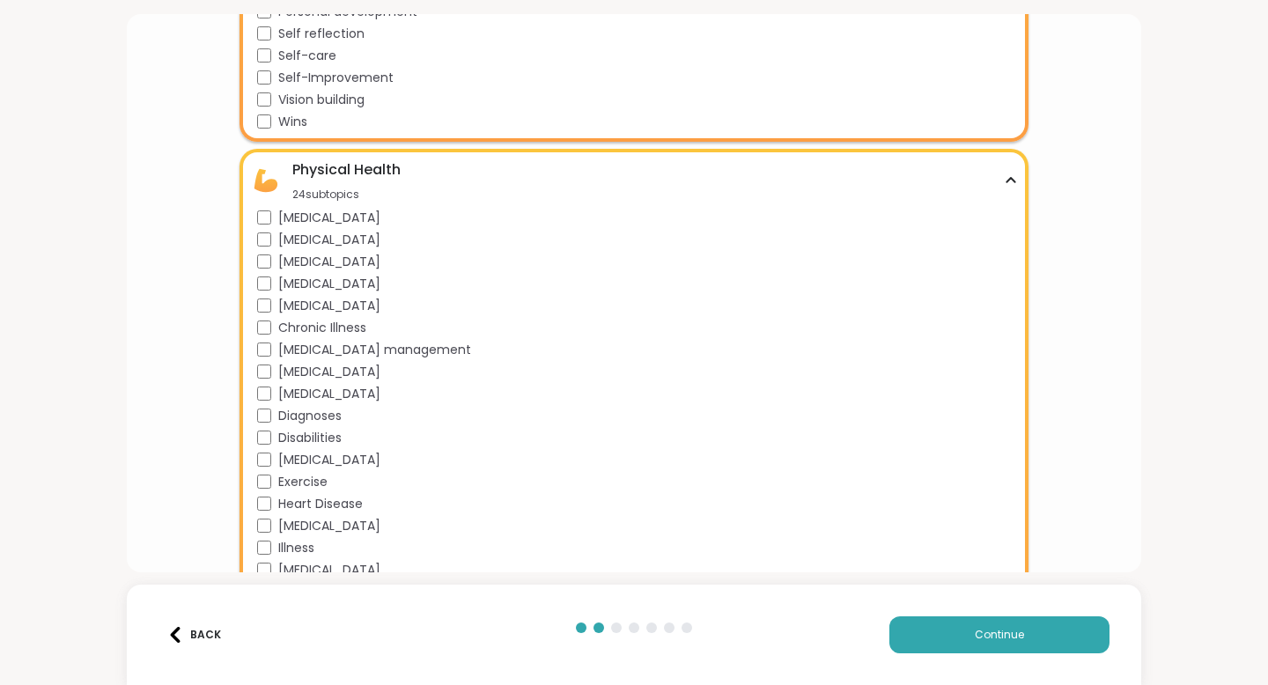
scroll to position [2686, 0]
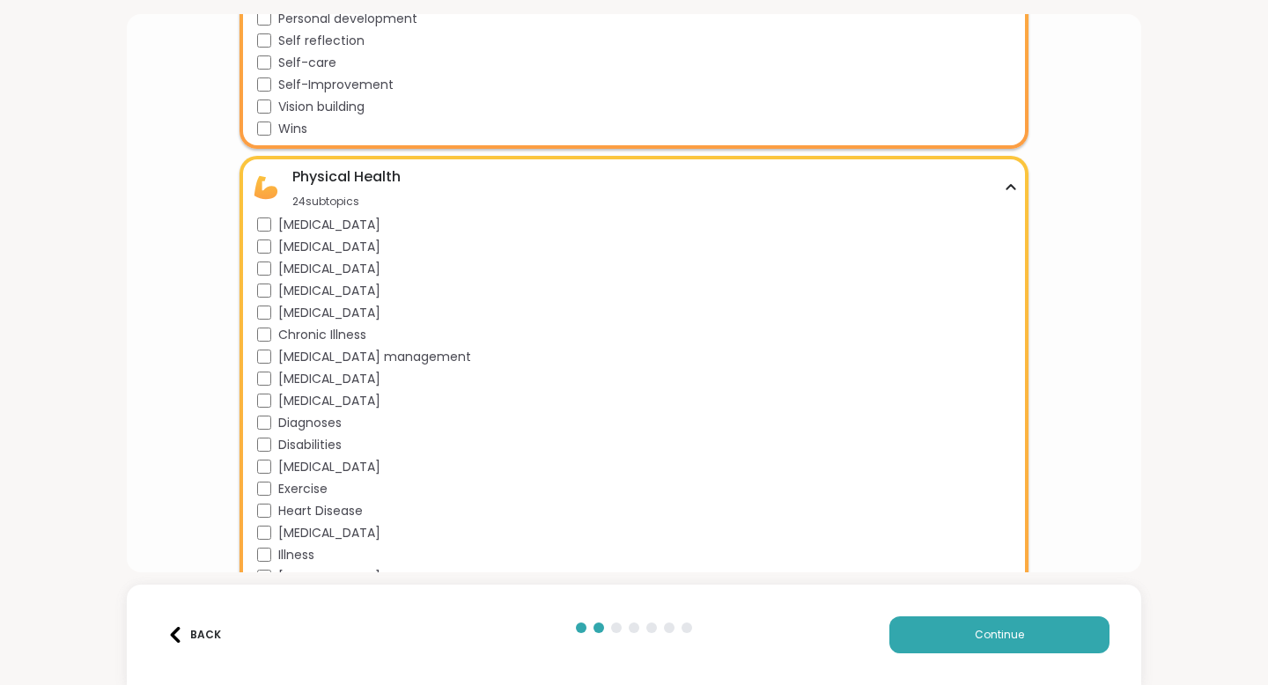
click at [313, 445] on span "Disabilities" at bounding box center [309, 445] width 63 height 18
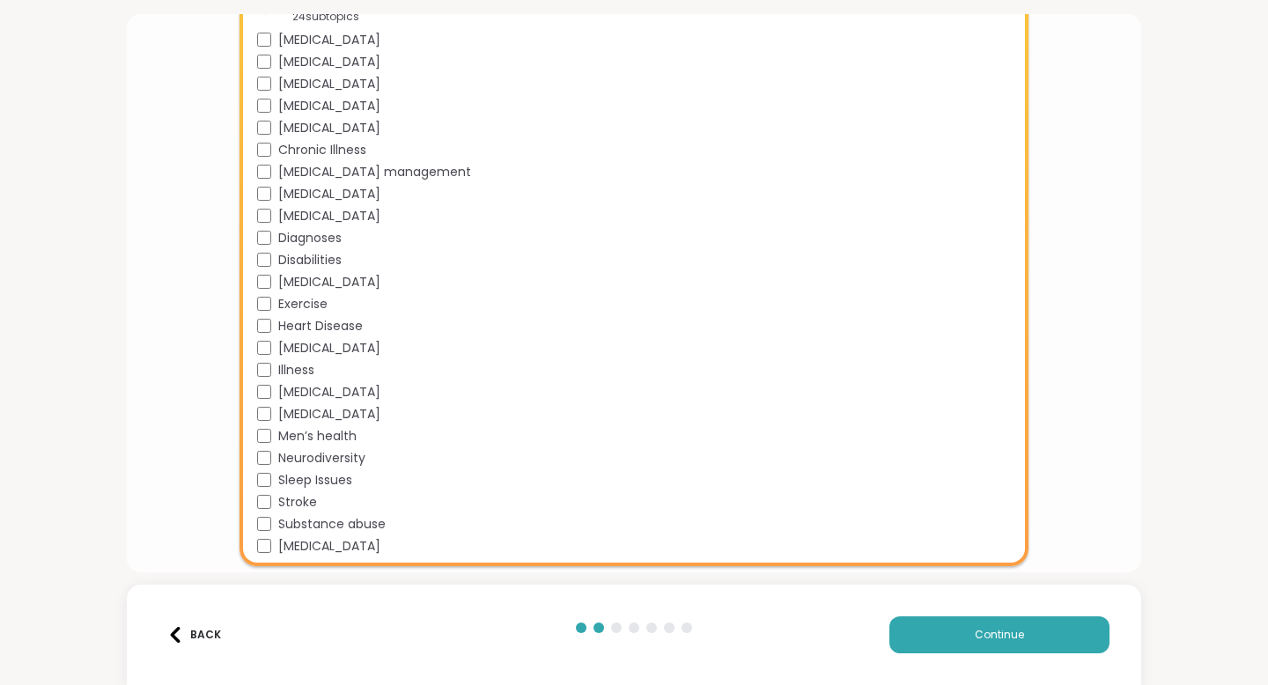
scroll to position [2942, 0]
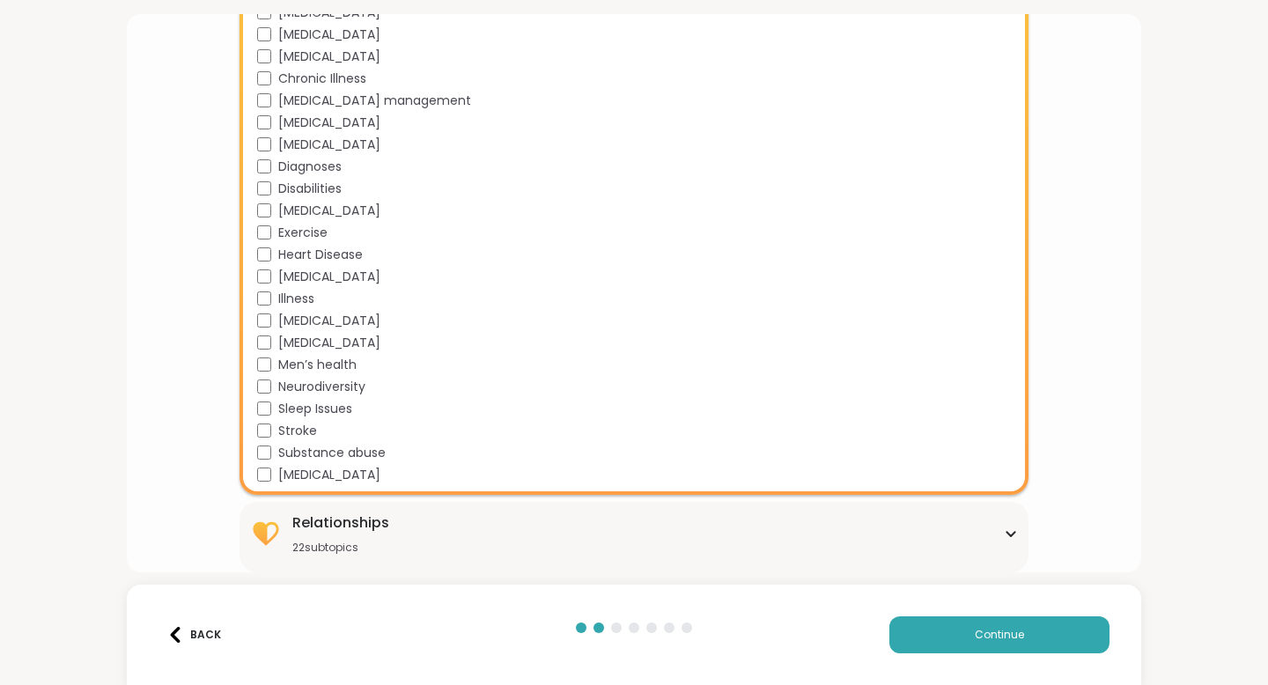
click at [339, 525] on div "Relationships" at bounding box center [340, 523] width 97 height 21
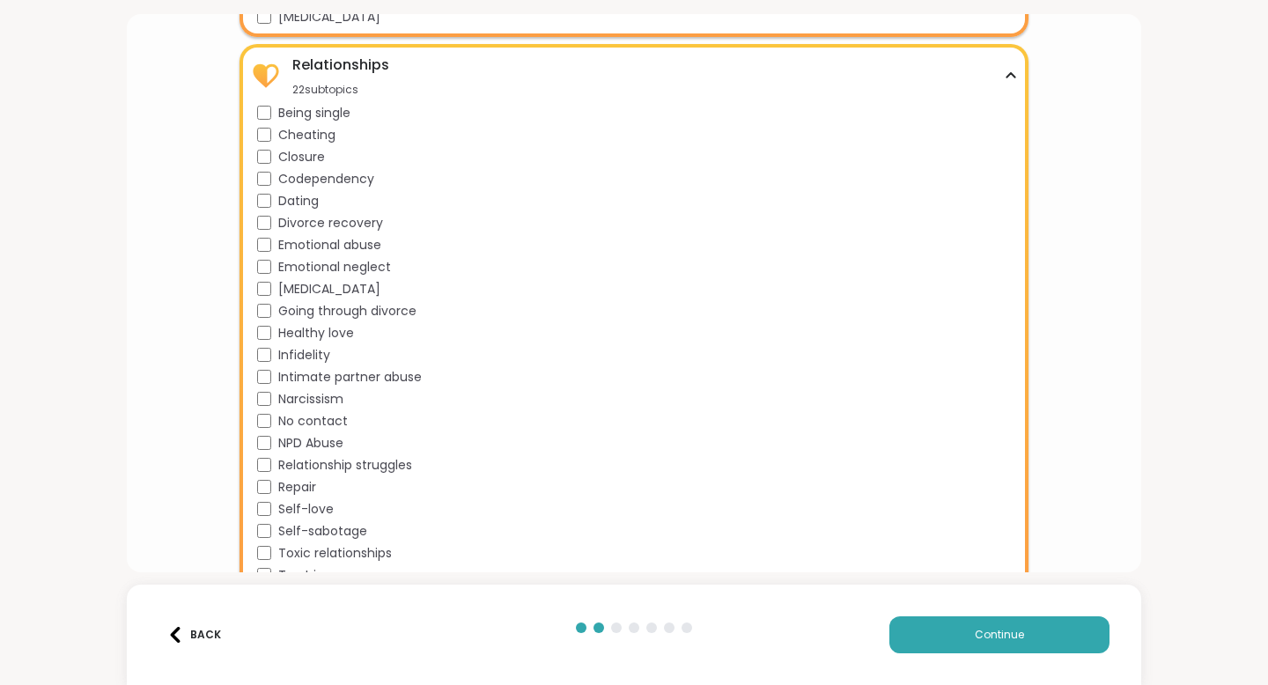
scroll to position [3423, 0]
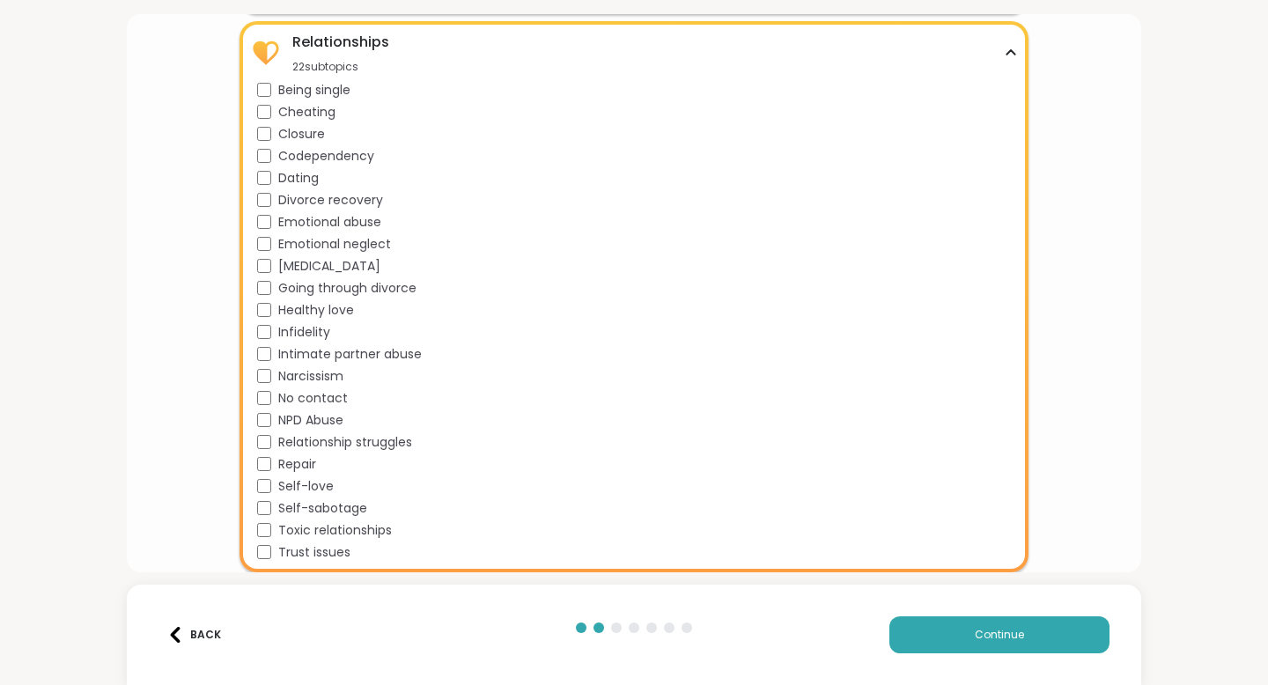
click at [258, 453] on div "Being single Cheating Closure Codependency Dating Divorce recovery Emotional ab…" at bounding box center [637, 321] width 761 height 481
click at [270, 450] on div "Relationship struggles" at bounding box center [637, 442] width 761 height 18
click at [255, 183] on div "Relationships 22 subtopics Being single Cheating Closure Codependency Dating Di…" at bounding box center [634, 296] width 789 height 551
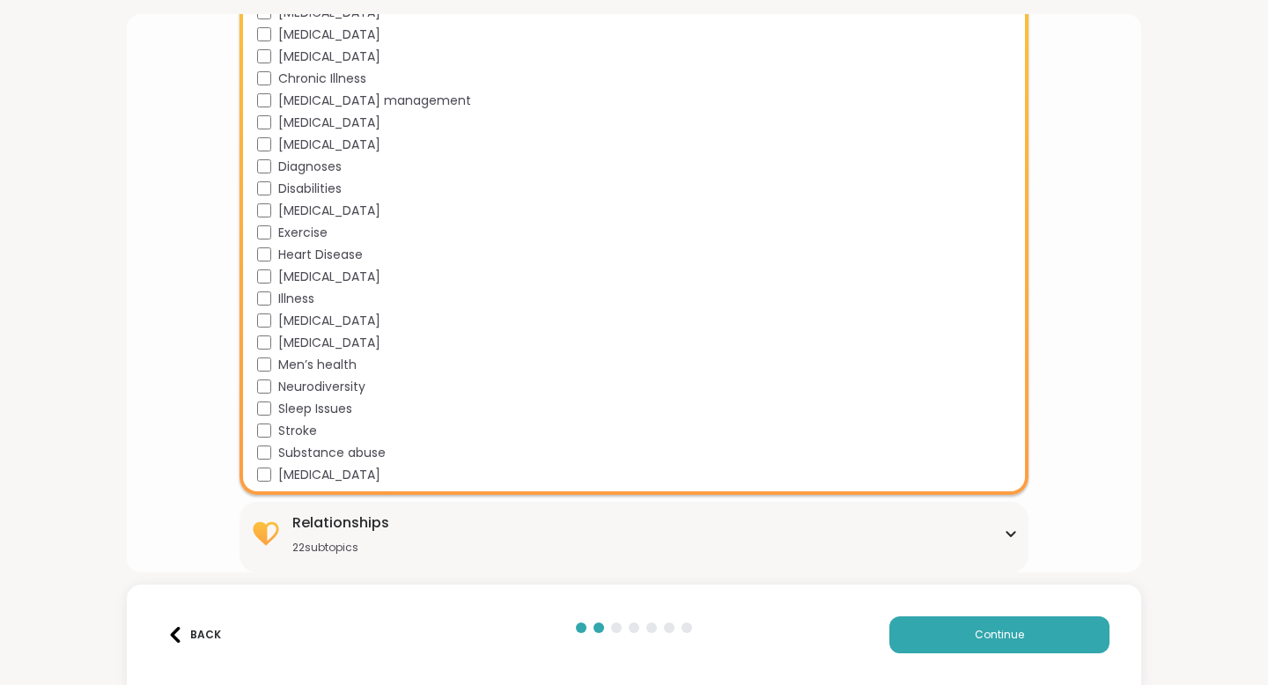
scroll to position [2942, 0]
click at [263, 159] on div "Diagnoses" at bounding box center [637, 167] width 761 height 18
click at [301, 550] on div "22 subtopics" at bounding box center [340, 548] width 97 height 14
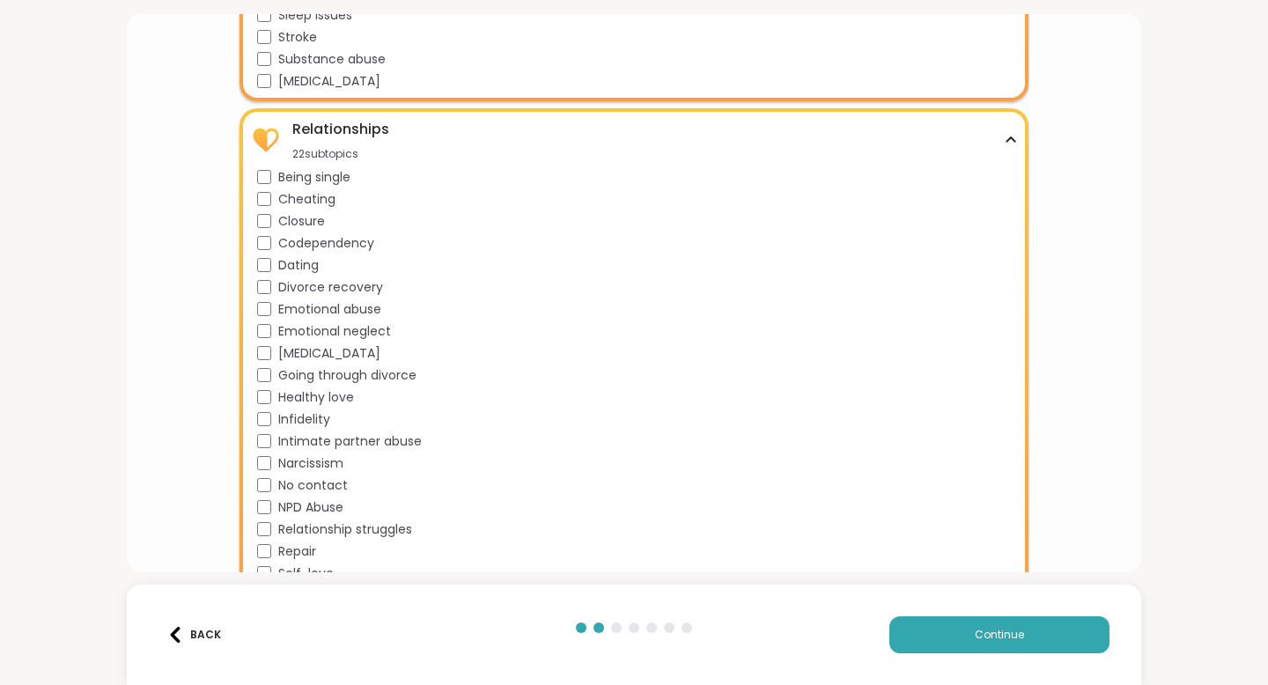
scroll to position [3319, 0]
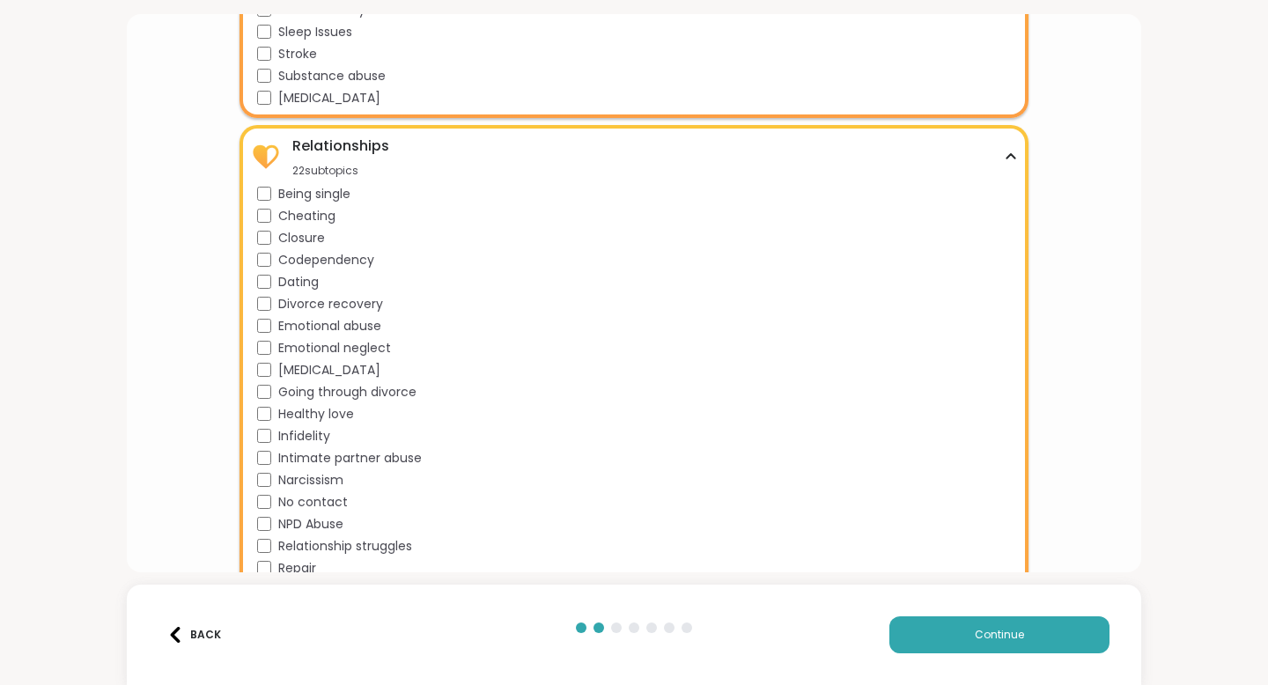
click at [279, 263] on span "Codependency" at bounding box center [326, 260] width 96 height 18
click at [282, 277] on span "Dating" at bounding box center [298, 282] width 41 height 18
click at [281, 238] on span "Closure" at bounding box center [301, 238] width 47 height 18
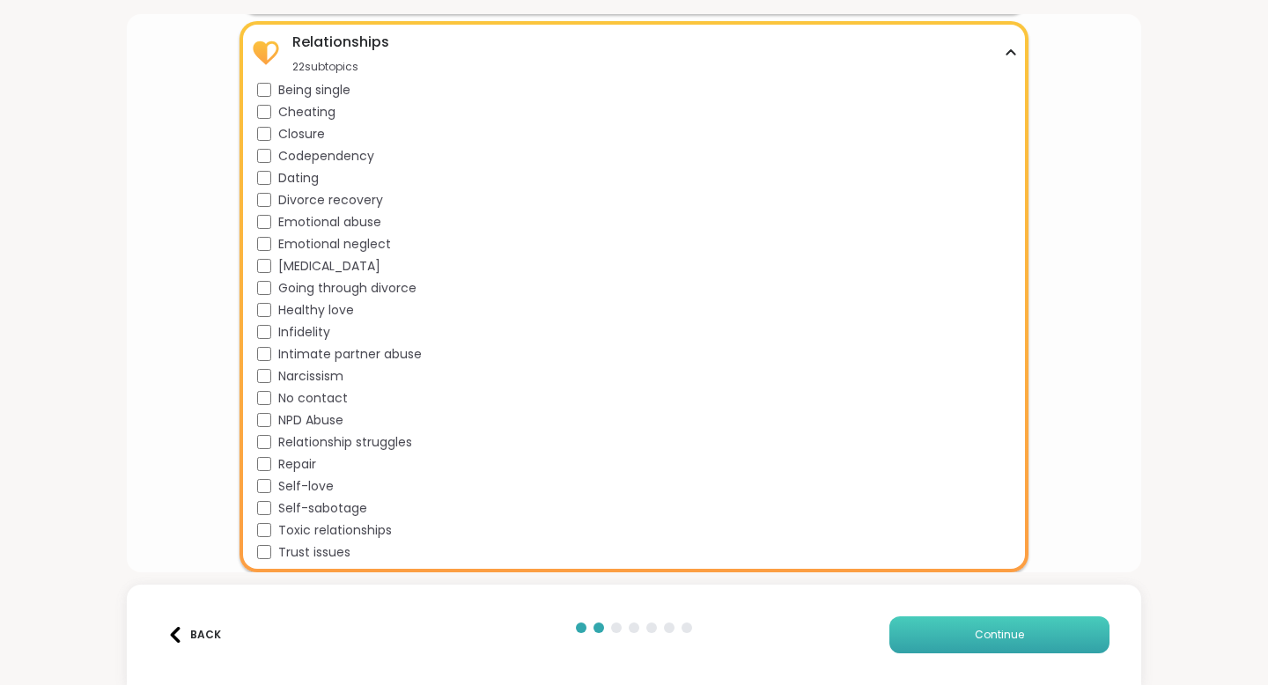
click at [978, 633] on span "Continue" at bounding box center [999, 635] width 49 height 16
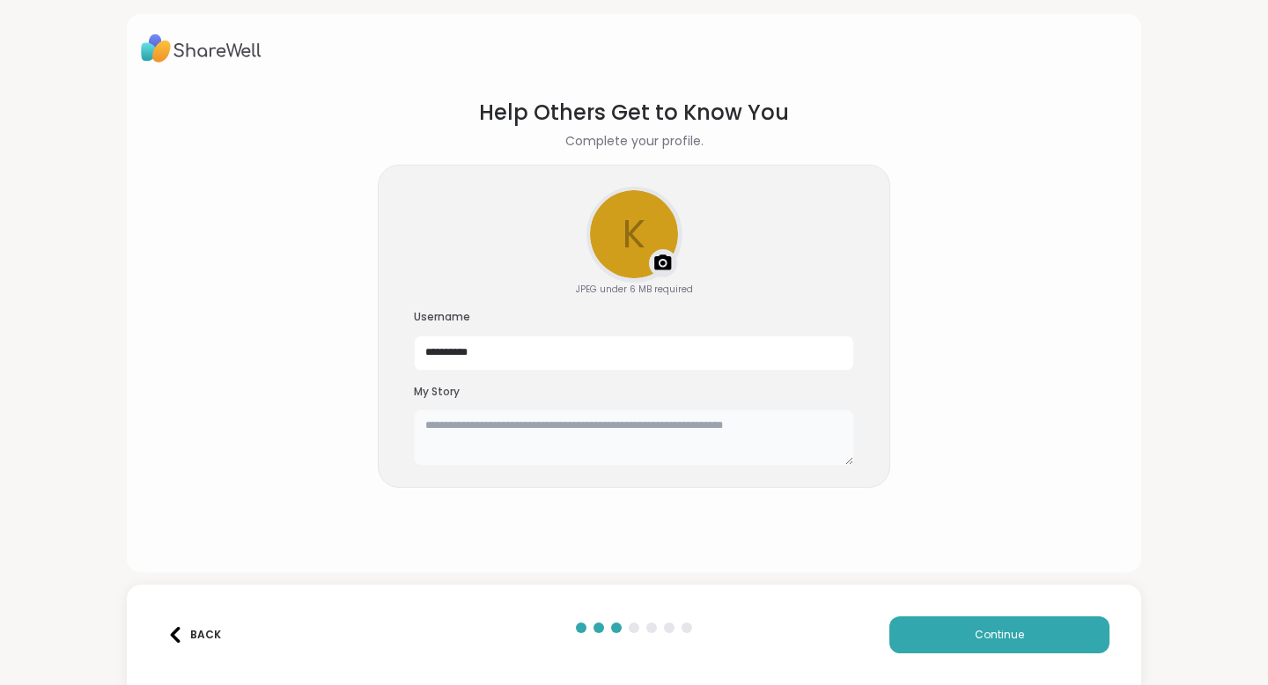
click at [681, 439] on textarea at bounding box center [634, 437] width 440 height 56
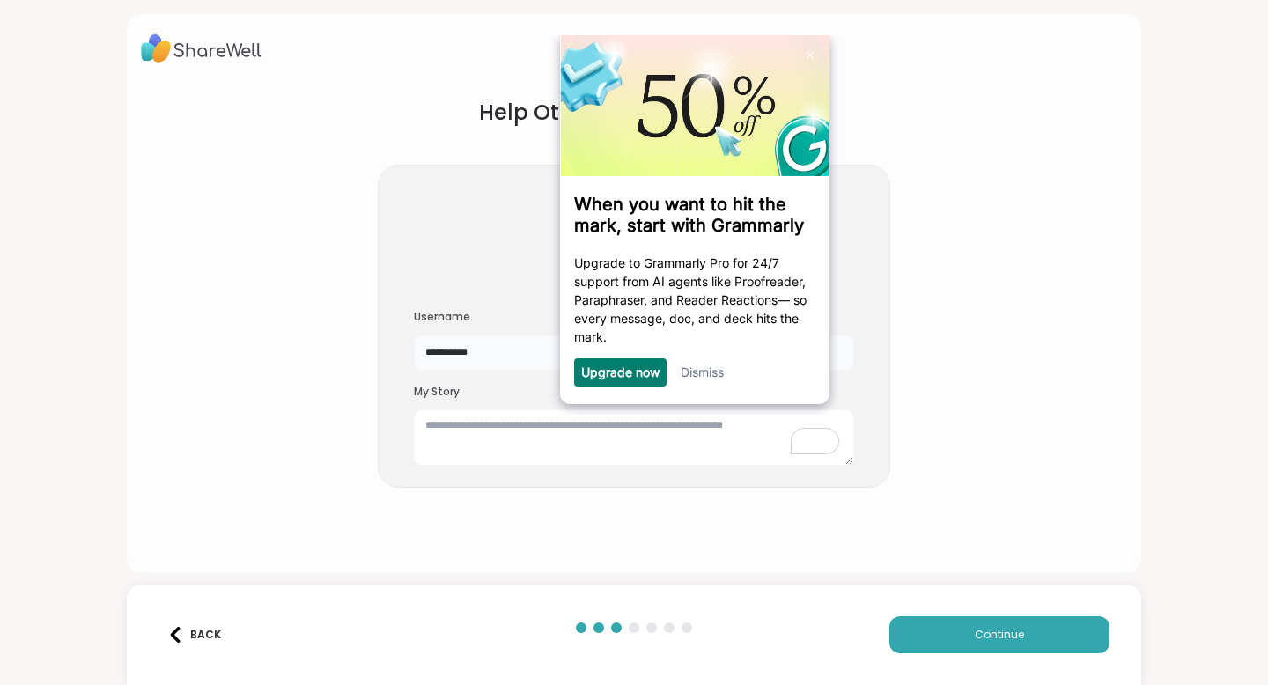
drag, startPoint x: 467, startPoint y: 350, endPoint x: 424, endPoint y: 351, distance: 42.3
click at [424, 351] on input "**********" at bounding box center [634, 353] width 440 height 35
type input "**********"
click at [712, 372] on link "Dismiss" at bounding box center [702, 372] width 43 height 15
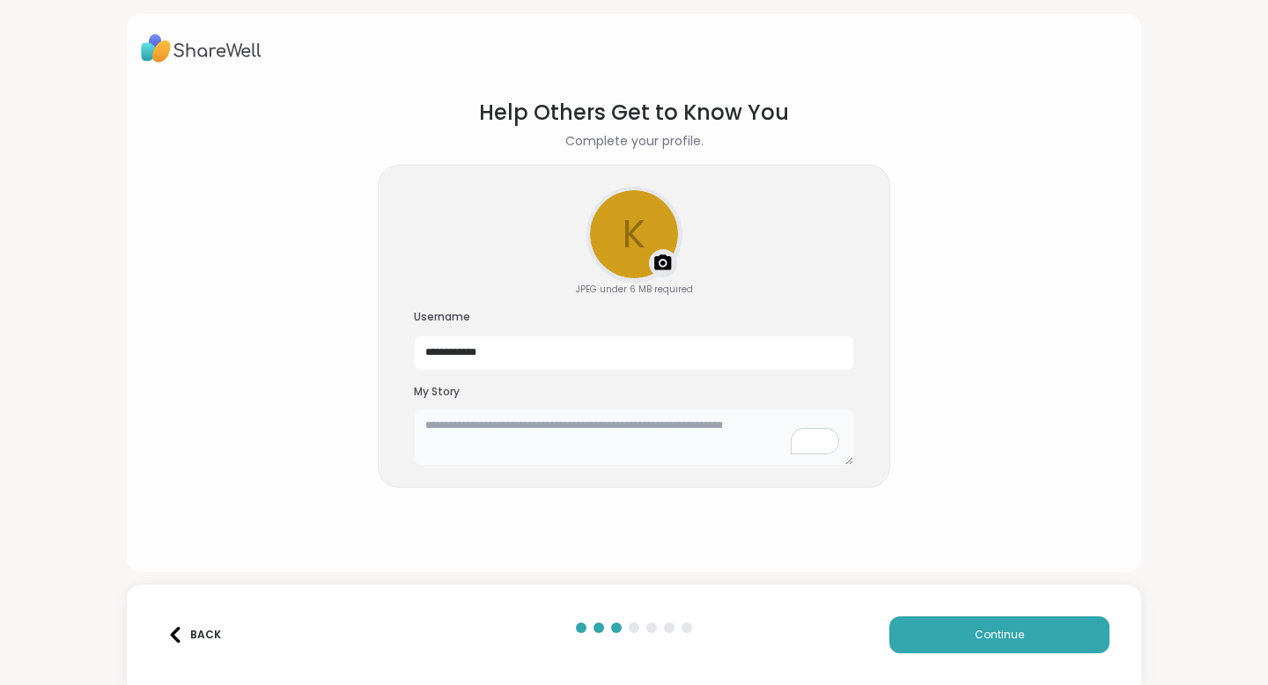
click at [636, 421] on textarea "To enrich screen reader interactions, please activate Accessibility in Grammarl…" at bounding box center [634, 437] width 440 height 56
